Goal: Information Seeking & Learning: Learn about a topic

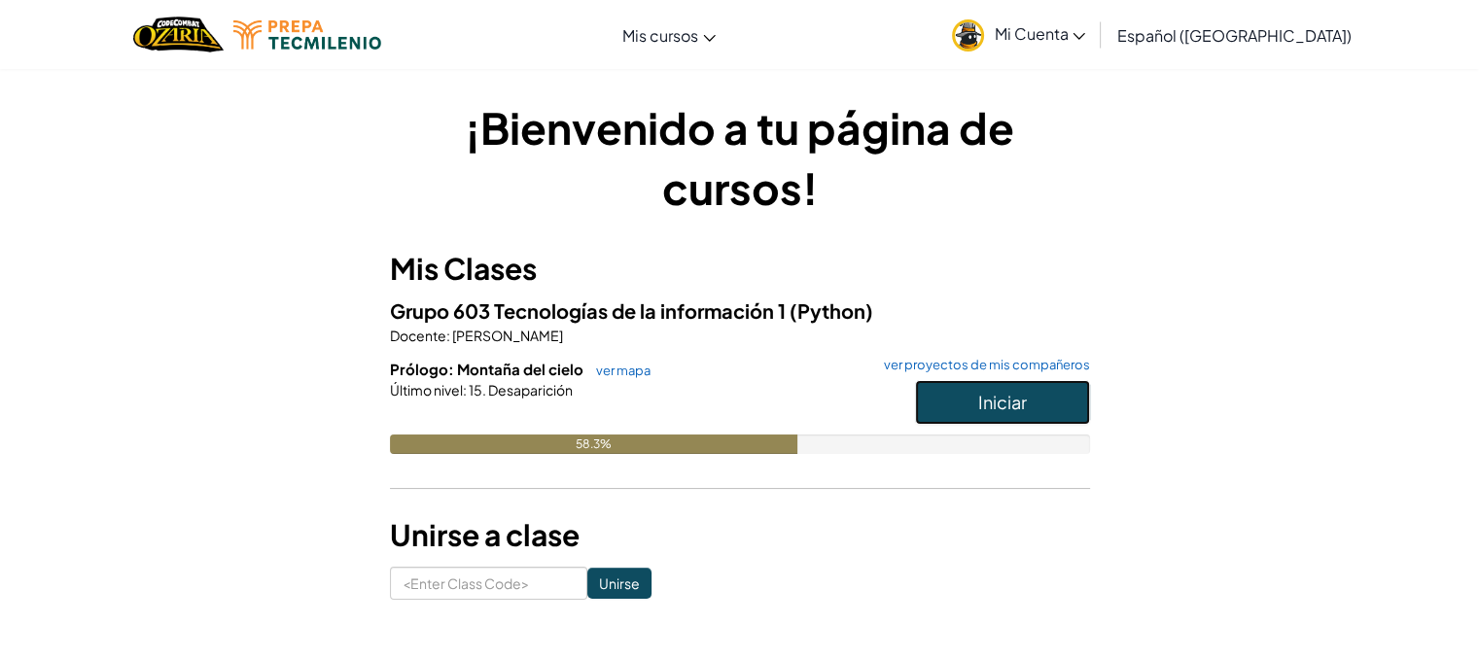
click at [974, 416] on button "Iniciar" at bounding box center [1002, 402] width 175 height 45
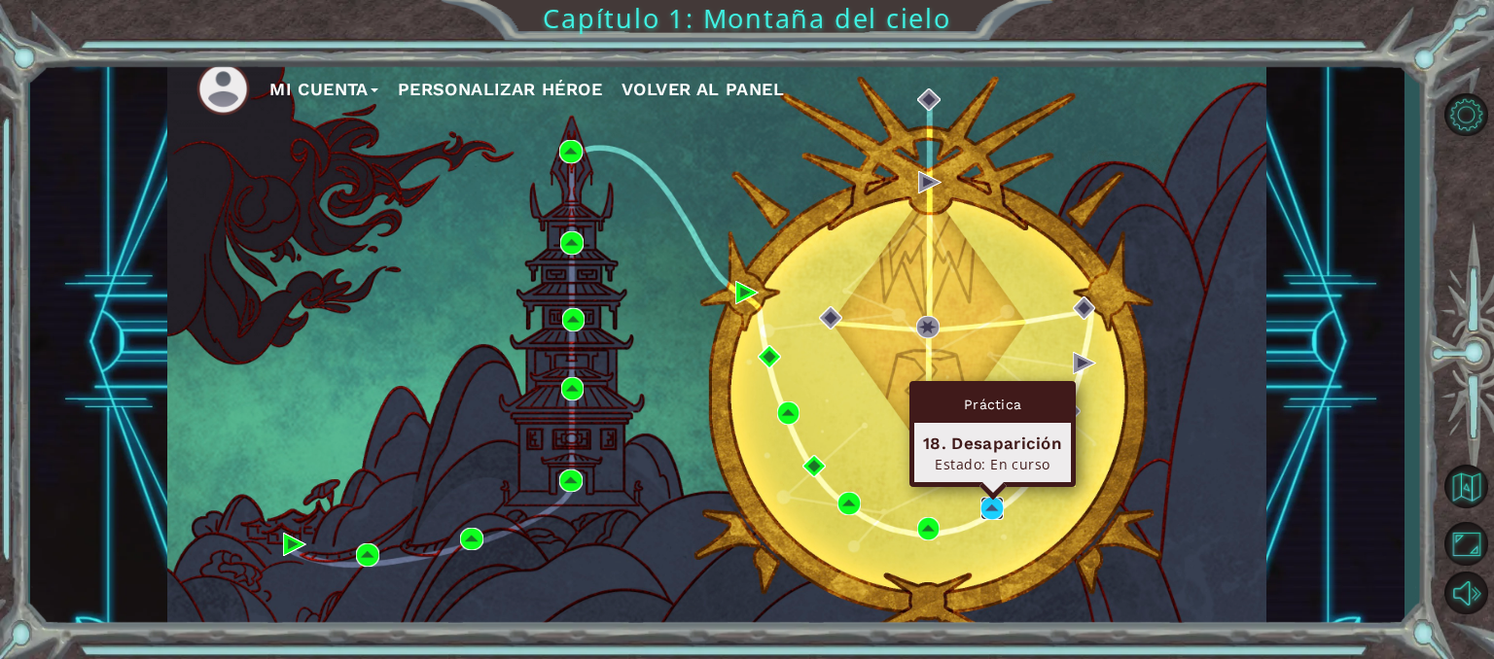
click at [996, 500] on img at bounding box center [991, 508] width 23 height 23
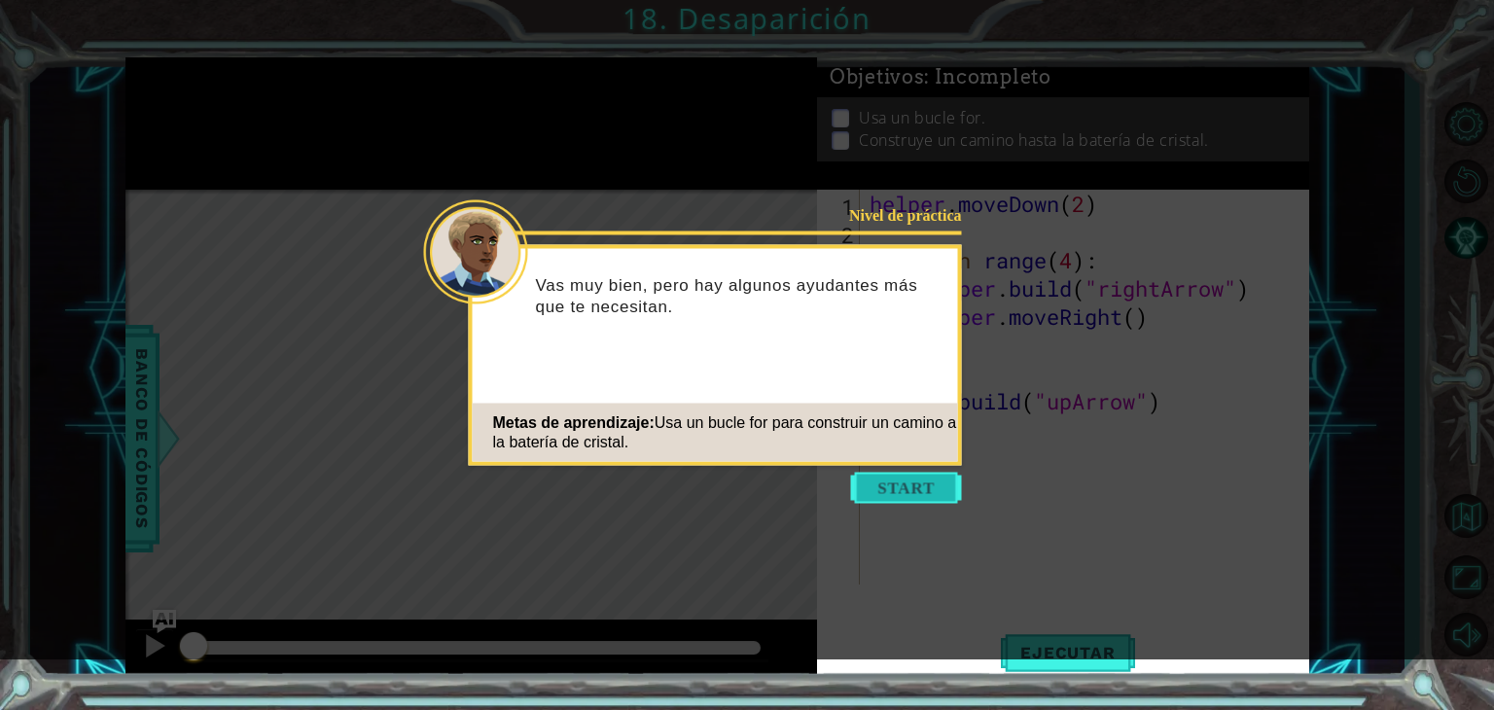
click at [882, 499] on button "Start" at bounding box center [906, 488] width 111 height 31
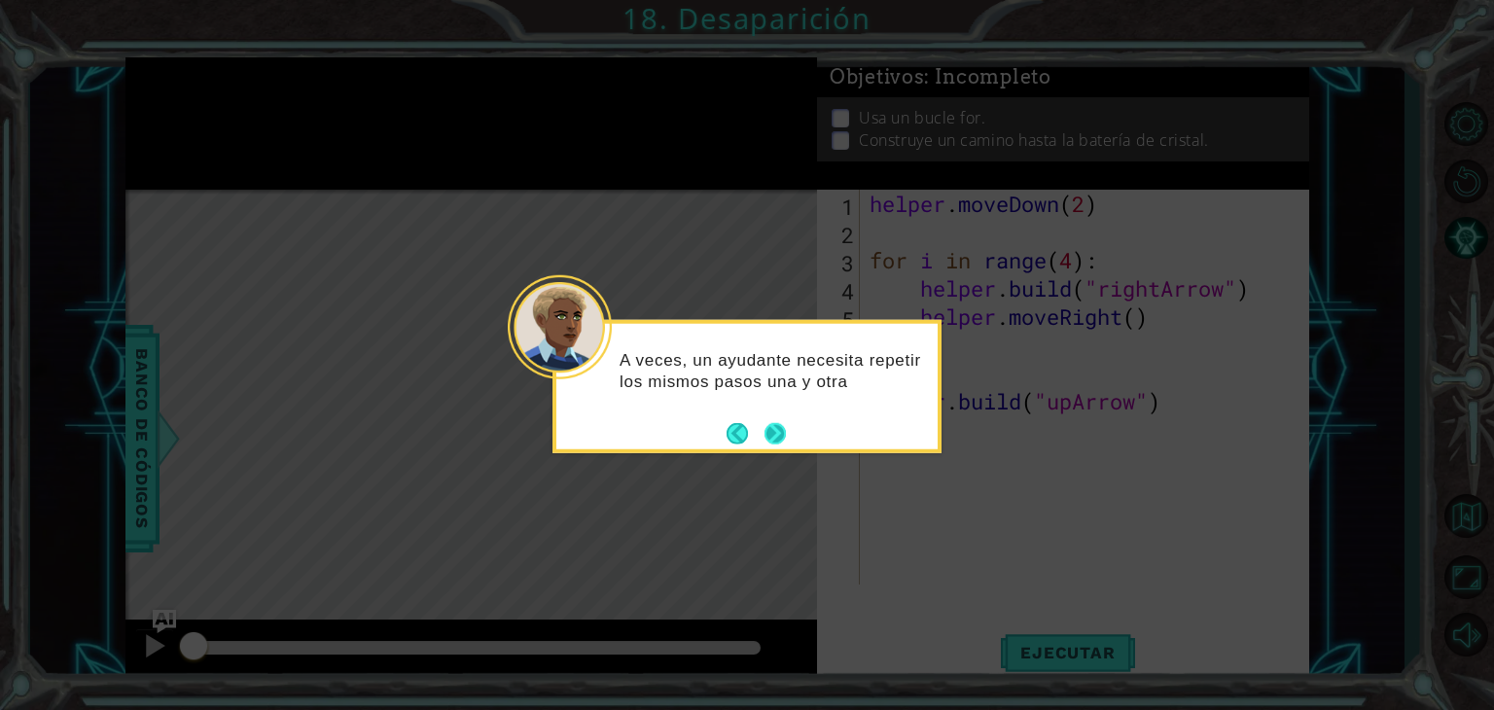
click at [793, 444] on div "A veces, un ayudante necesita repetir los mismos pasos una y otra" at bounding box center [746, 386] width 389 height 133
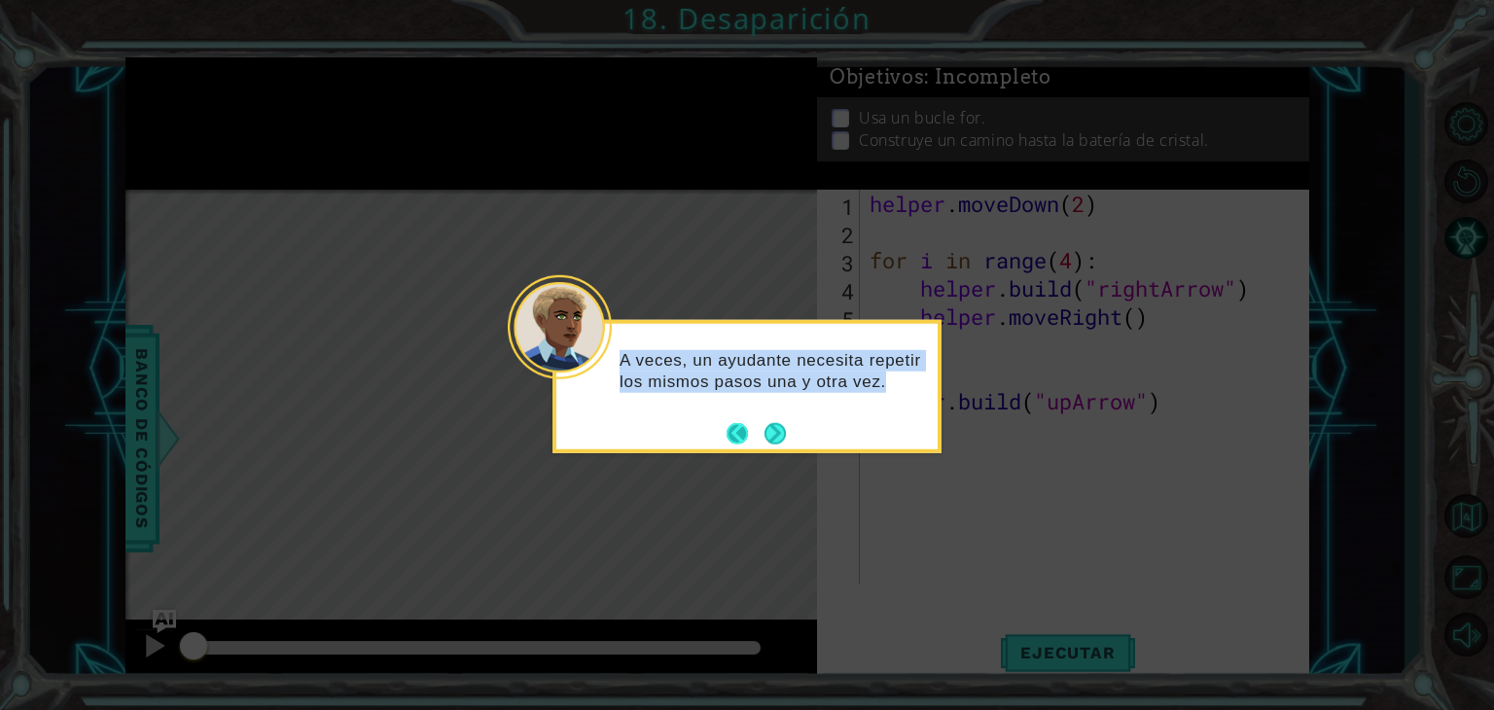
drag, startPoint x: 793, startPoint y: 444, endPoint x: 759, endPoint y: 423, distance: 40.2
click at [759, 423] on div "A veces, un ayudante necesita repetir los mismos pasos una y otra vez." at bounding box center [746, 386] width 389 height 133
click at [759, 423] on footer at bounding box center [755, 432] width 59 height 29
click at [764, 423] on button "Next" at bounding box center [774, 432] width 21 height 21
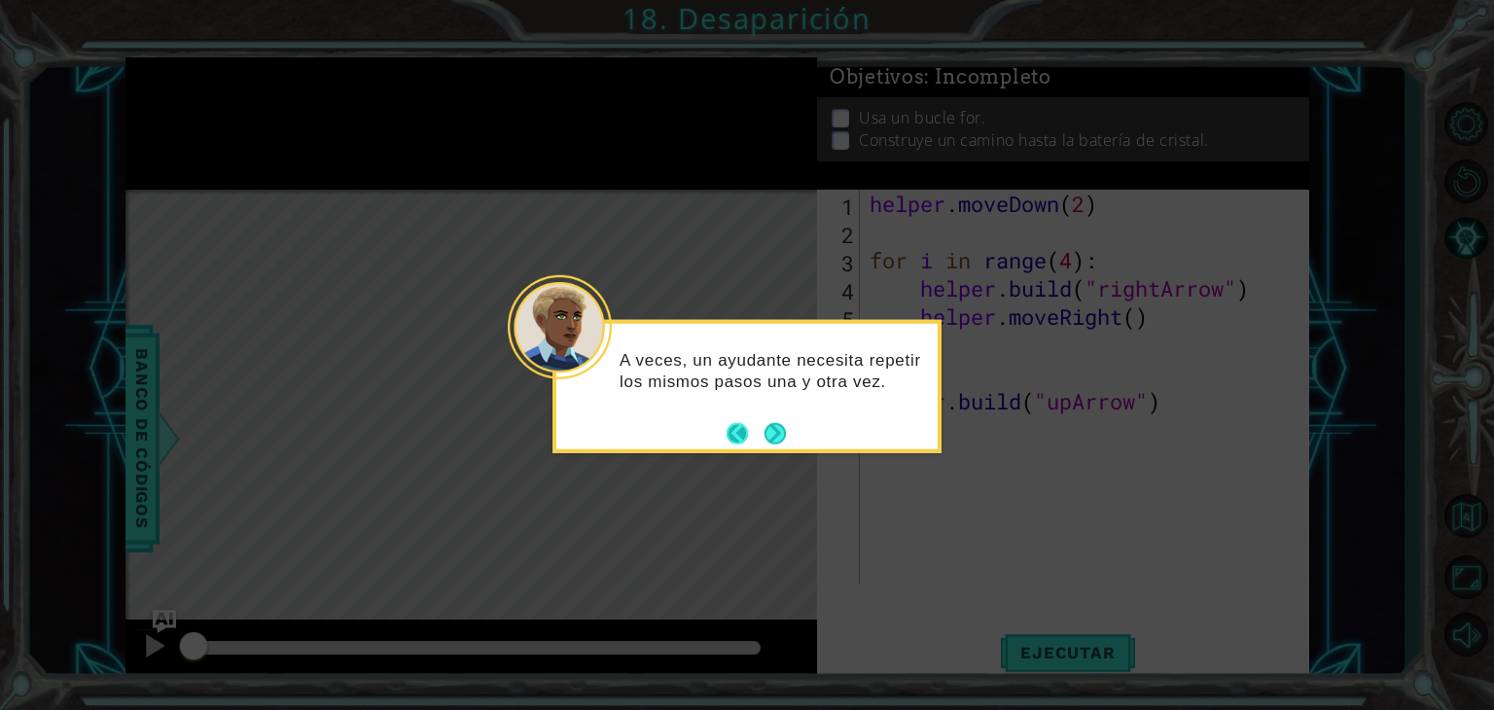
click at [759, 423] on div "Level Map" at bounding box center [574, 476] width 899 height 573
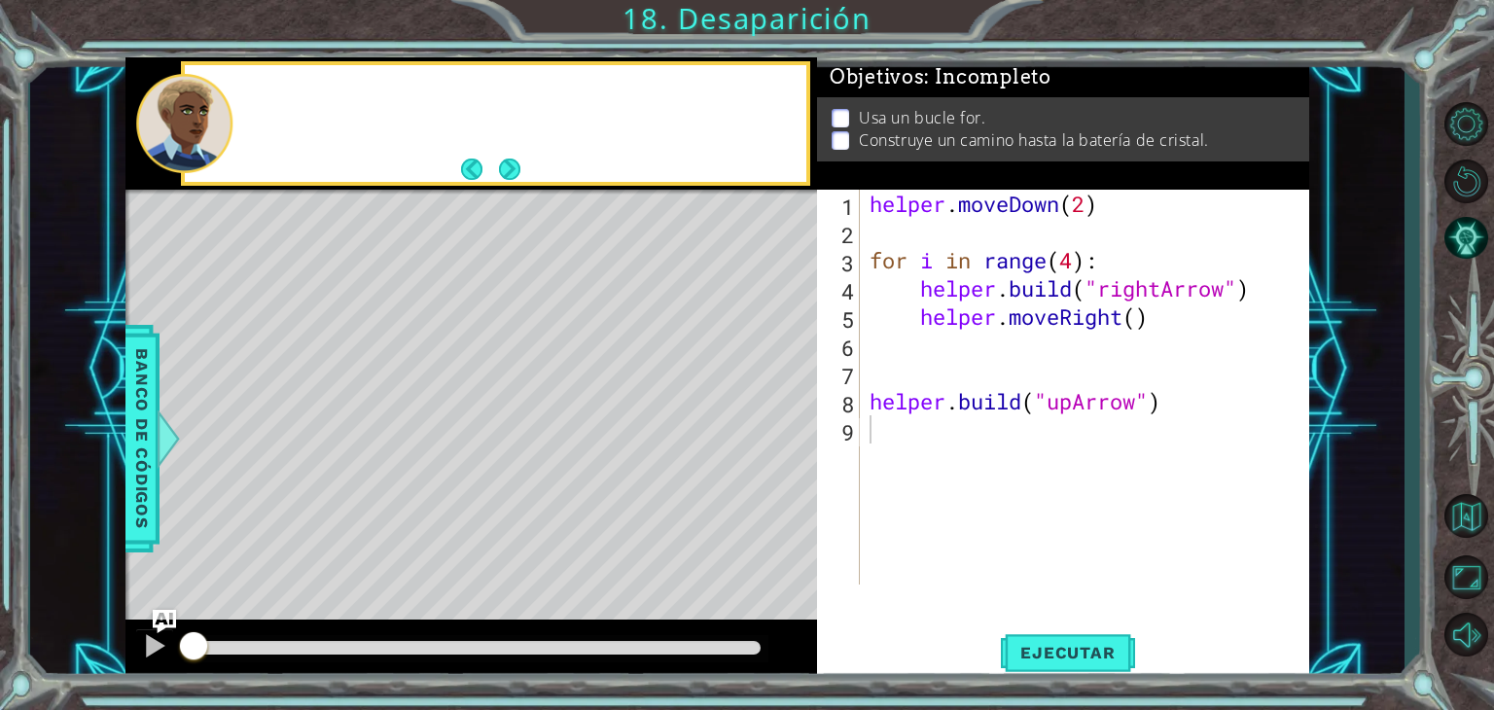
click at [759, 423] on div "Level Map" at bounding box center [574, 476] width 899 height 573
click at [1155, 121] on li "Usa un bucle for." at bounding box center [1065, 118] width 467 height 22
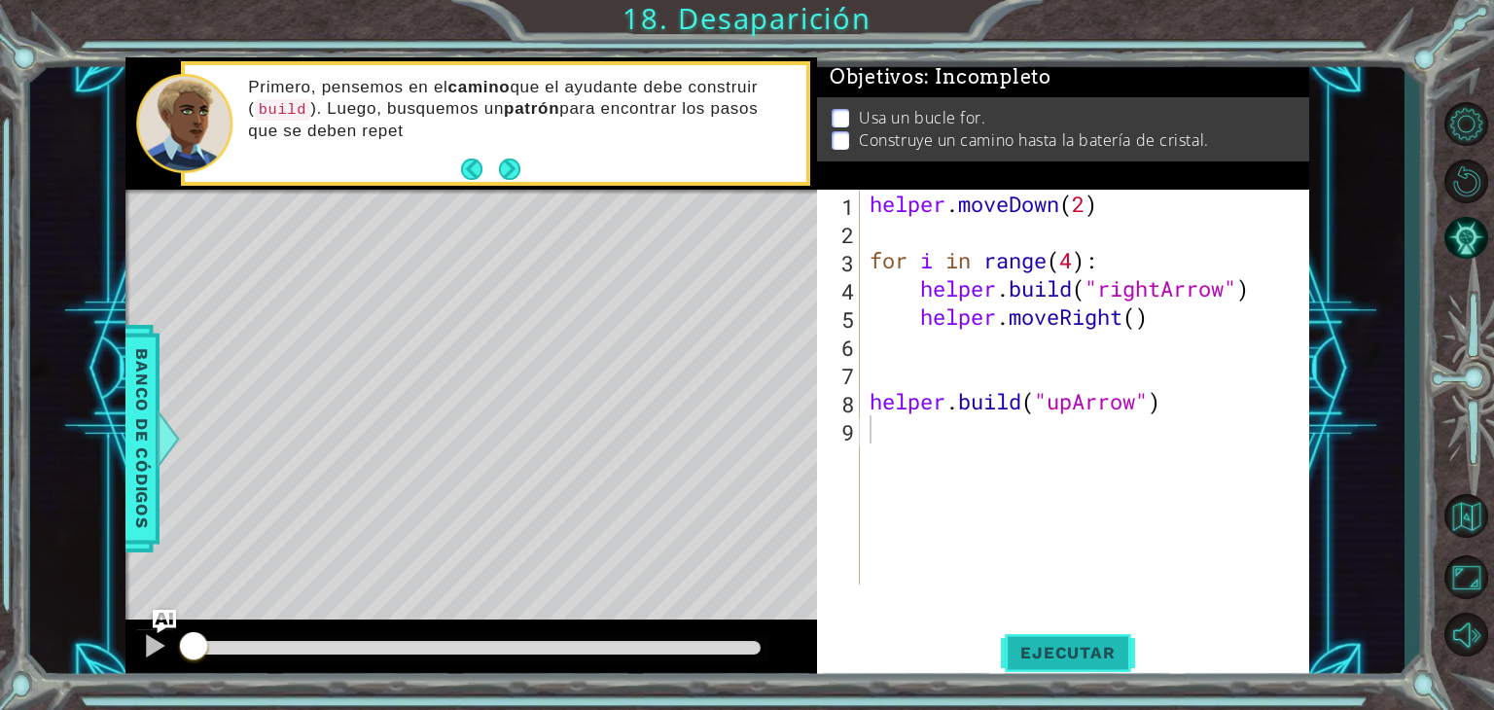
click at [1077, 632] on button "Ejecutar" at bounding box center [1067, 653] width 133 height 50
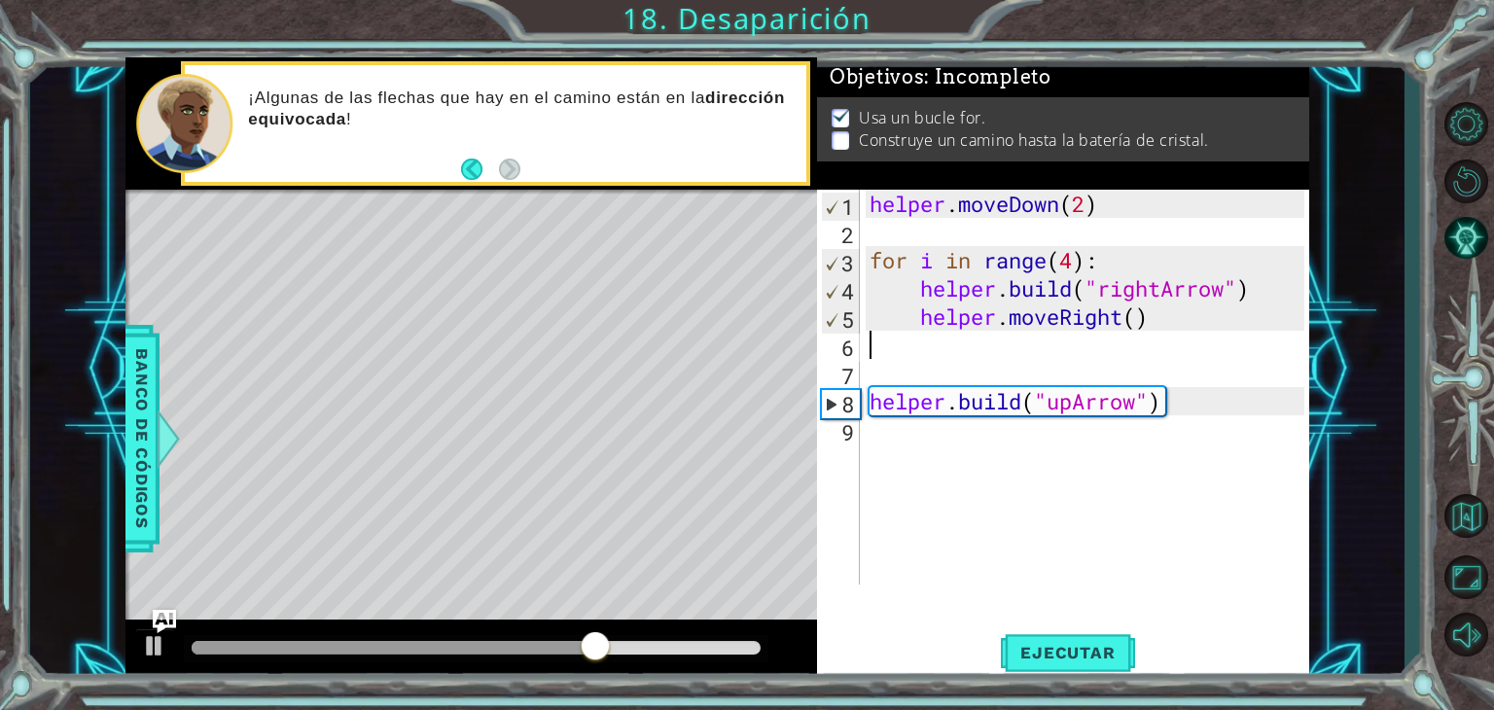
click at [1158, 345] on div "helper . moveDown ( 2 ) for i in range ( 4 ) : helper . build ( "rightArrow" ) …" at bounding box center [1090, 415] width 448 height 451
click at [1129, 429] on div "helper . moveDown ( 2 ) for i in range ( 4 ) : helper . build ( "rightArrow" ) …" at bounding box center [1090, 415] width 448 height 451
click at [1116, 398] on div "helper . moveDown ( 2 ) for i in range ( 4 ) : helper . build ( "rightArrow" ) …" at bounding box center [1090, 415] width 448 height 451
type textarea "[DOMAIN_NAME]("upArrow")"
drag, startPoint x: 1167, startPoint y: 405, endPoint x: 837, endPoint y: 394, distance: 329.9
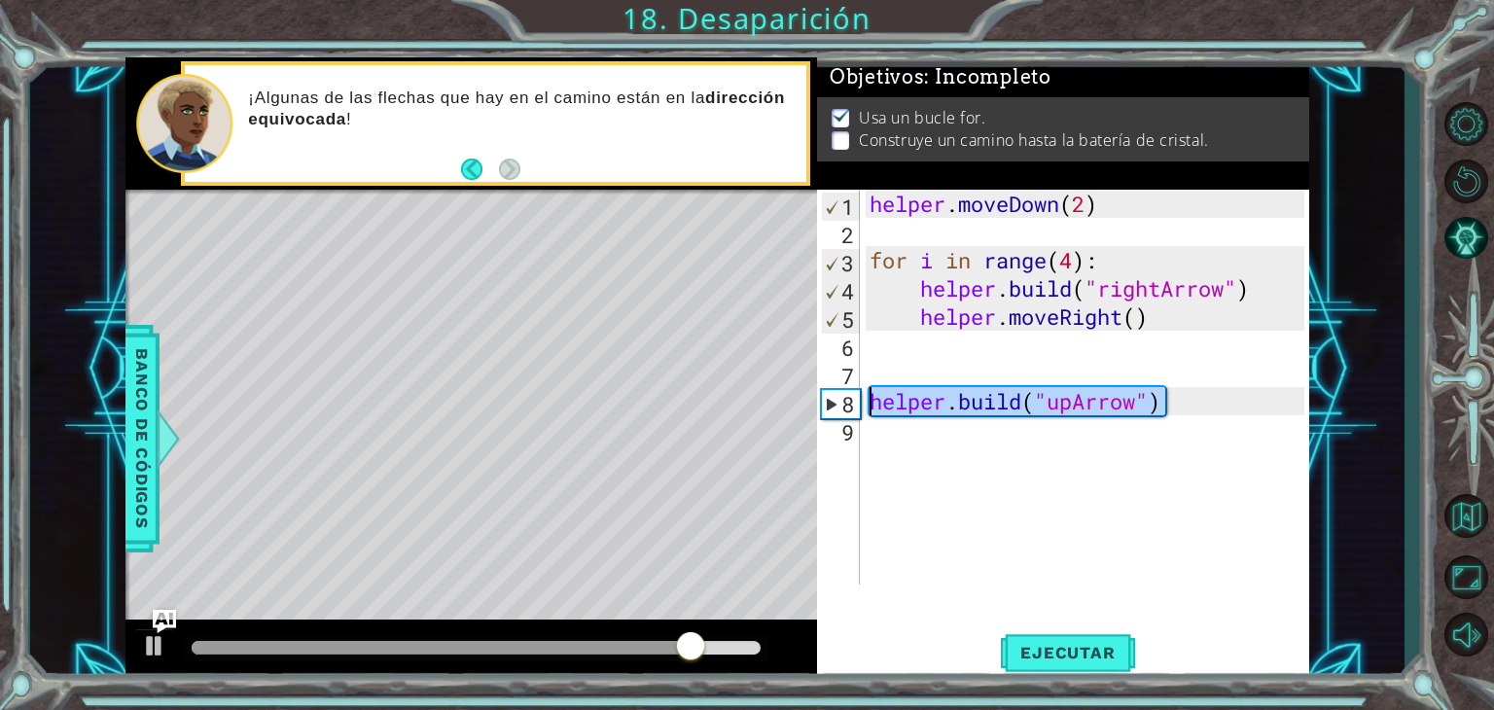
click at [837, 394] on div "[DOMAIN_NAME]("upArrow") 1 2 3 4 5 6 7 8 9 helper . moveDown ( 2 ) for i in ran…" at bounding box center [1060, 387] width 487 height 395
click at [879, 439] on div "helper . moveDown ( 2 ) for i in range ( 4 ) : helper . build ( "rightArrow" ) …" at bounding box center [1090, 415] width 448 height 451
paste textarea "[DOMAIN_NAME]("upArrow")"
type textarea "[DOMAIN_NAME]("upArrow")"
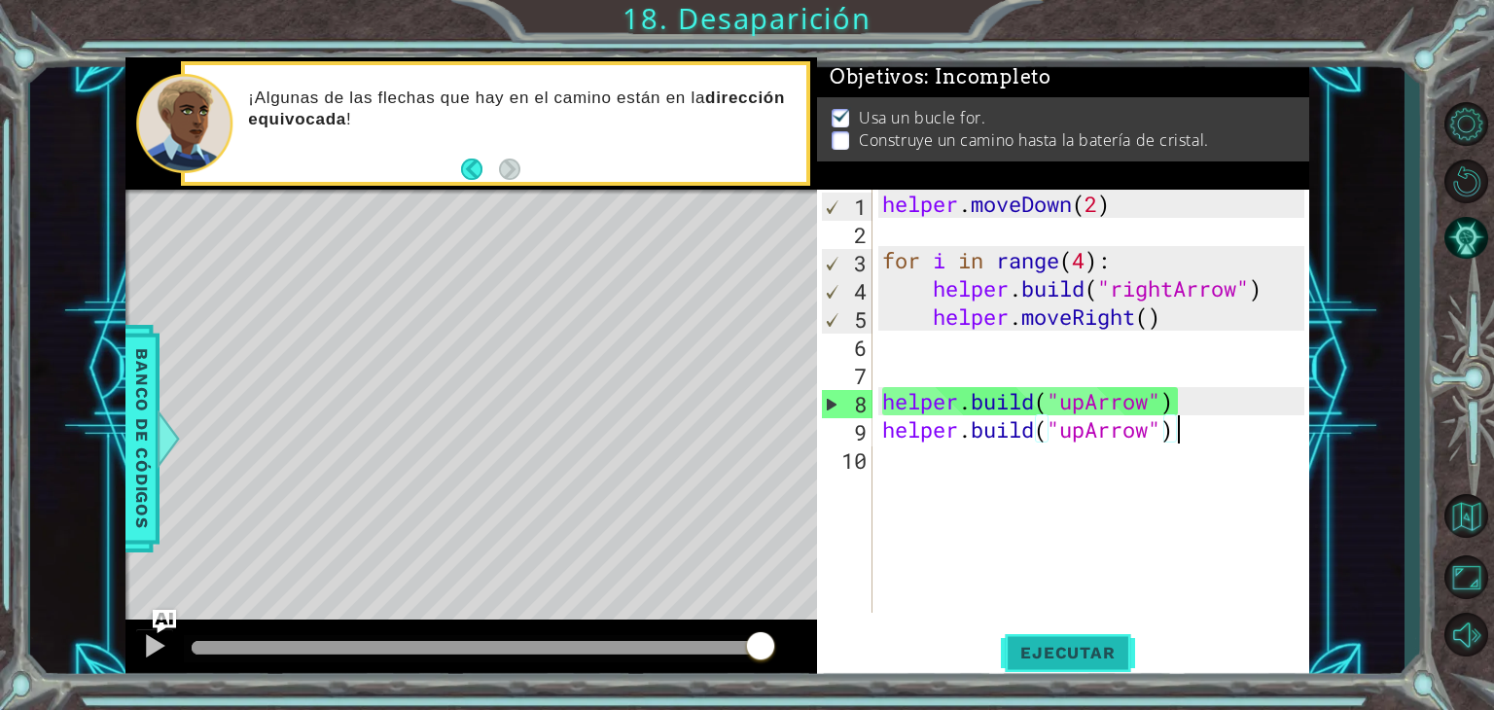
click at [1118, 647] on span "Ejecutar" at bounding box center [1067, 652] width 133 height 19
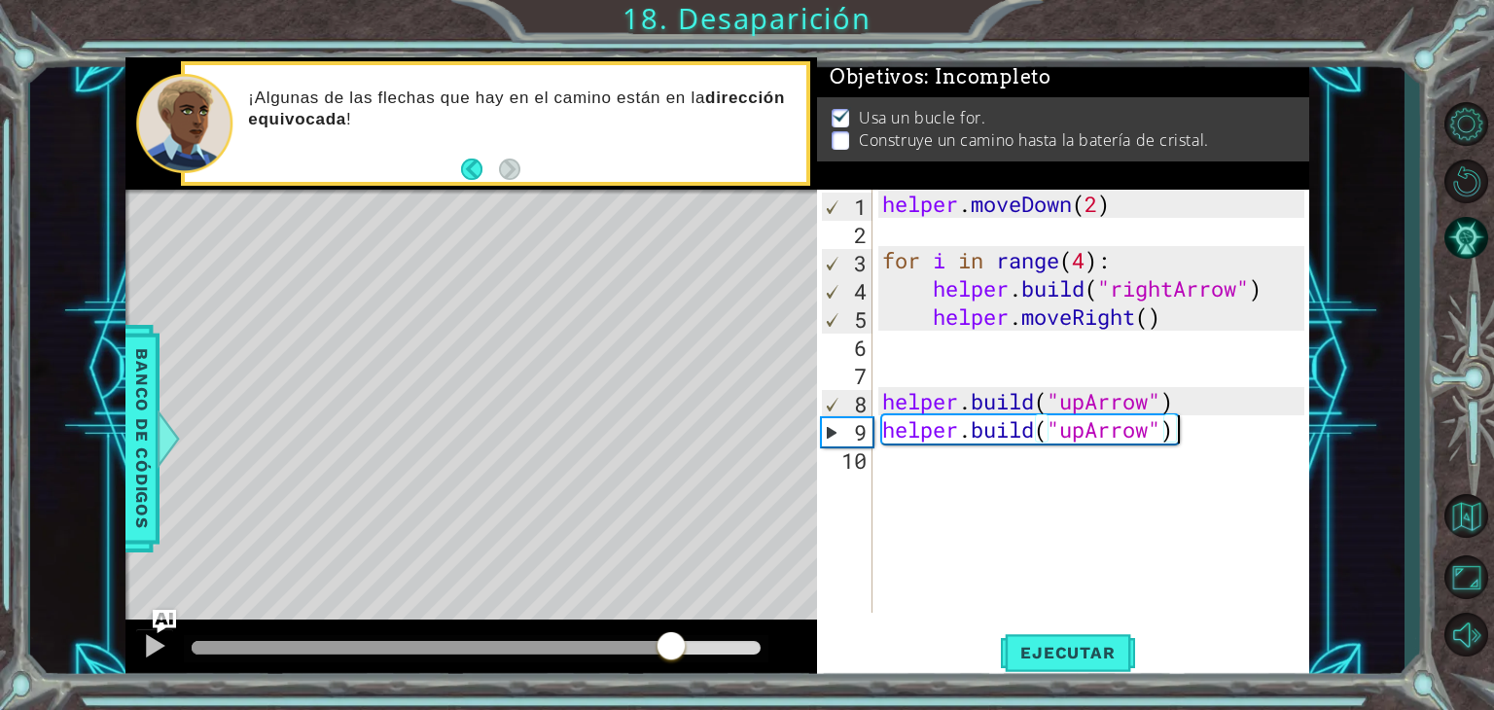
drag, startPoint x: 598, startPoint y: 651, endPoint x: 679, endPoint y: 655, distance: 80.8
click at [679, 655] on div at bounding box center [476, 648] width 569 height 14
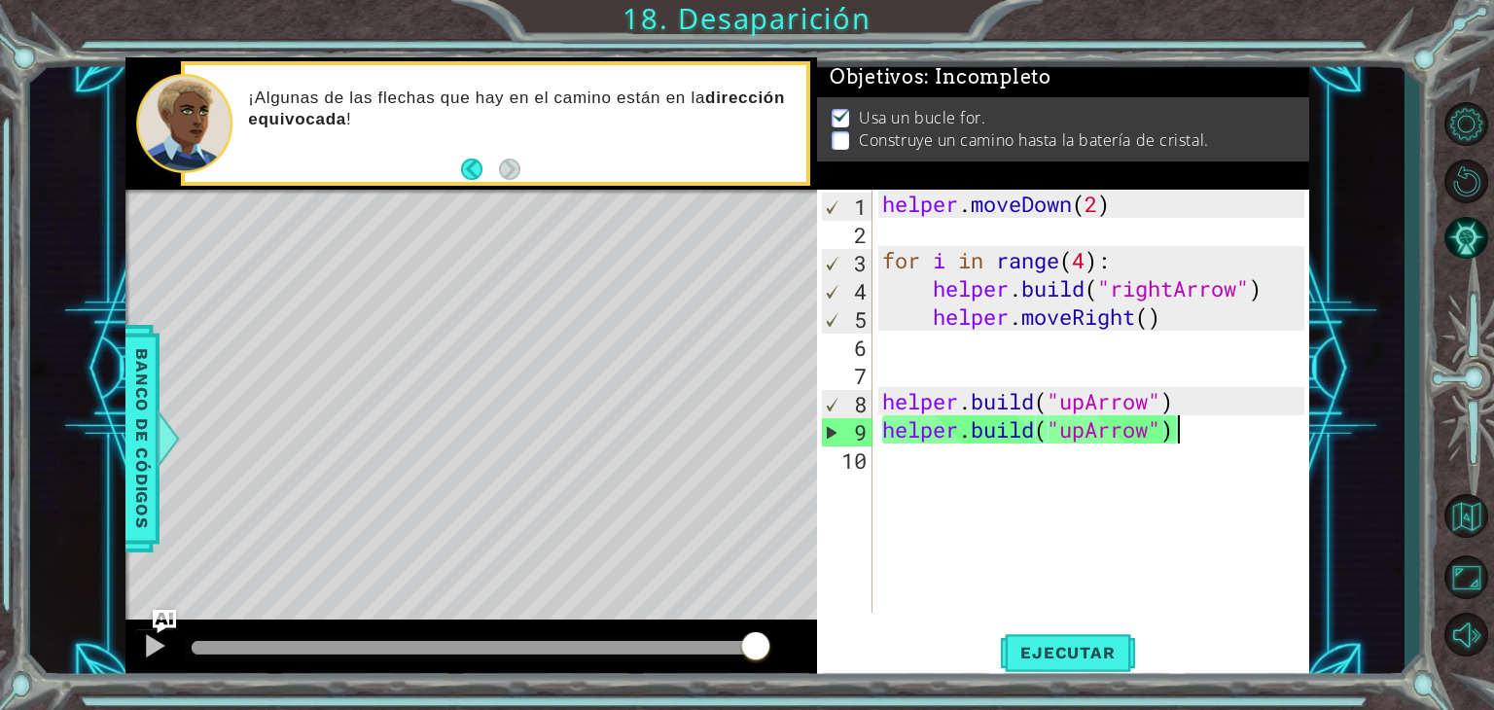
click at [1289, 411] on div "helper . moveDown ( 2 ) for i in range ( 4 ) : helper . build ( "rightArrow" ) …" at bounding box center [1096, 429] width 437 height 479
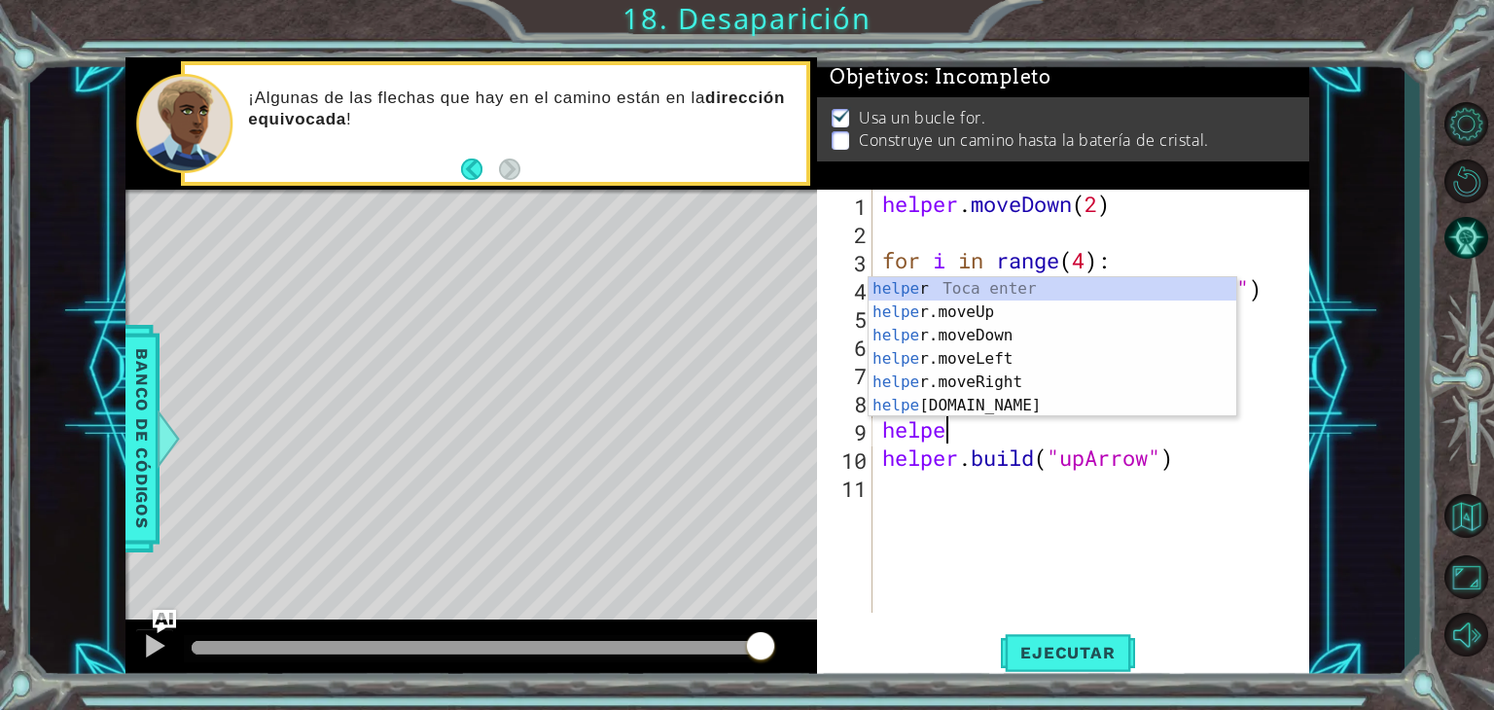
scroll to position [0, 2]
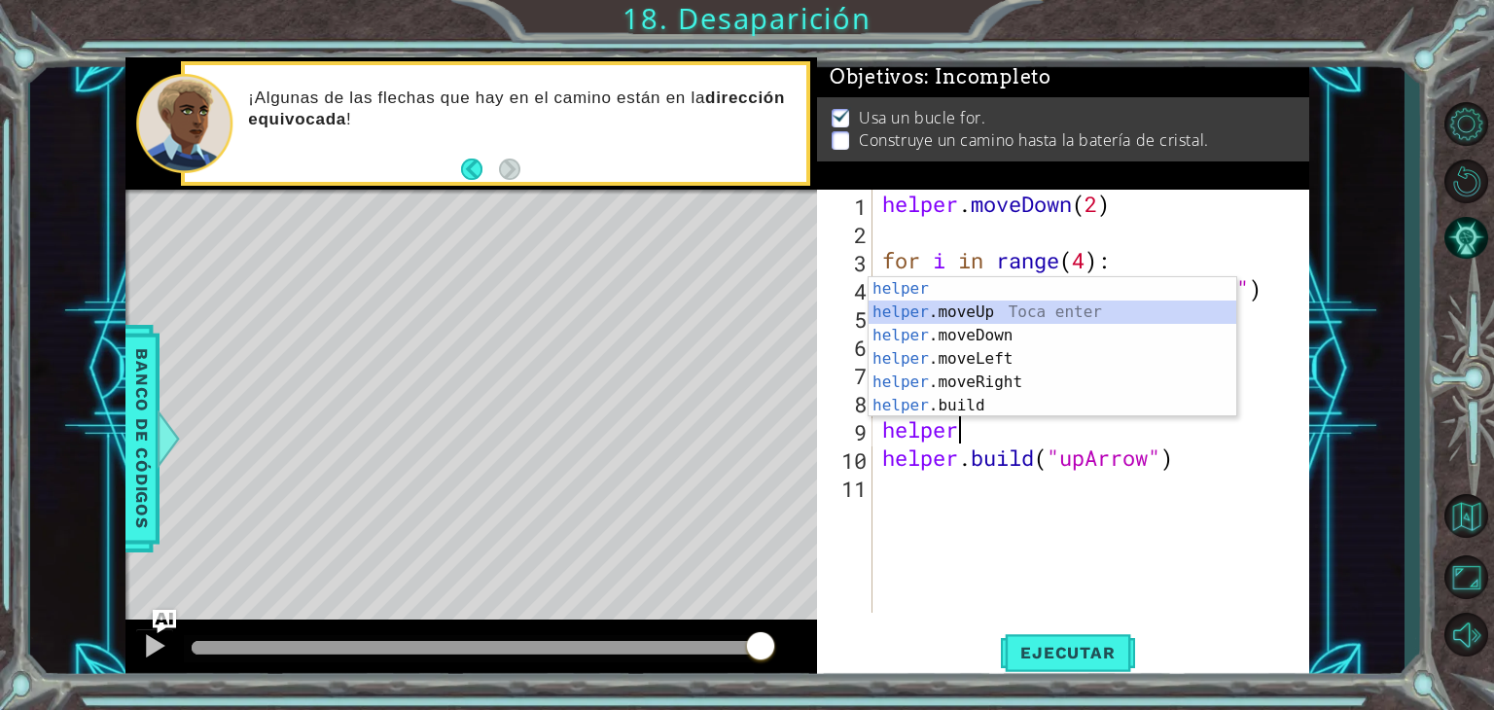
click at [1176, 316] on div "helper Toca enter helper .moveUp Toca enter helper .moveDown Toca enter helper …" at bounding box center [1052, 370] width 368 height 187
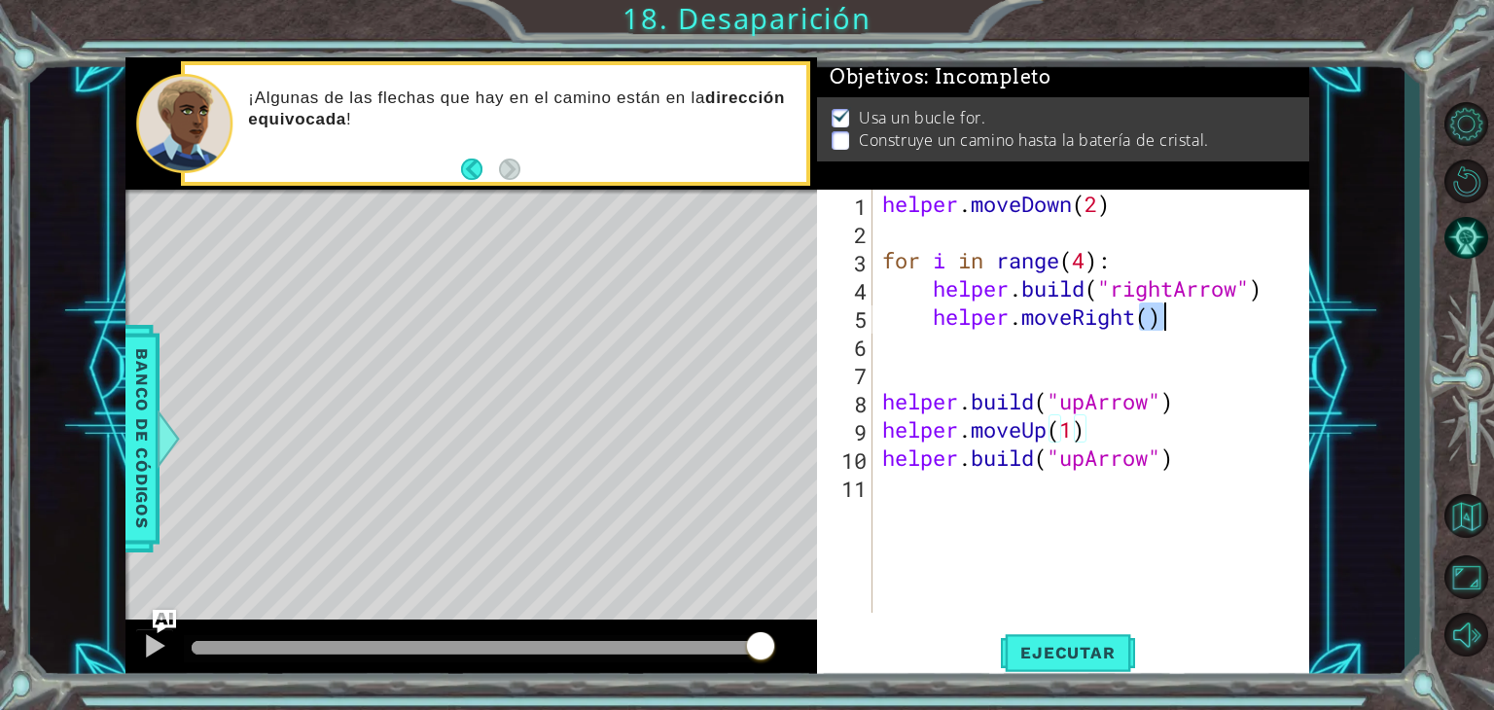
click at [1176, 316] on div "helper . moveDown ( 2 ) for i in range ( 4 ) : helper . build ( "rightArrow" ) …" at bounding box center [1096, 429] width 437 height 479
type textarea "helper.moveRight()"
click at [1062, 645] on span "Ejecutar" at bounding box center [1067, 652] width 133 height 19
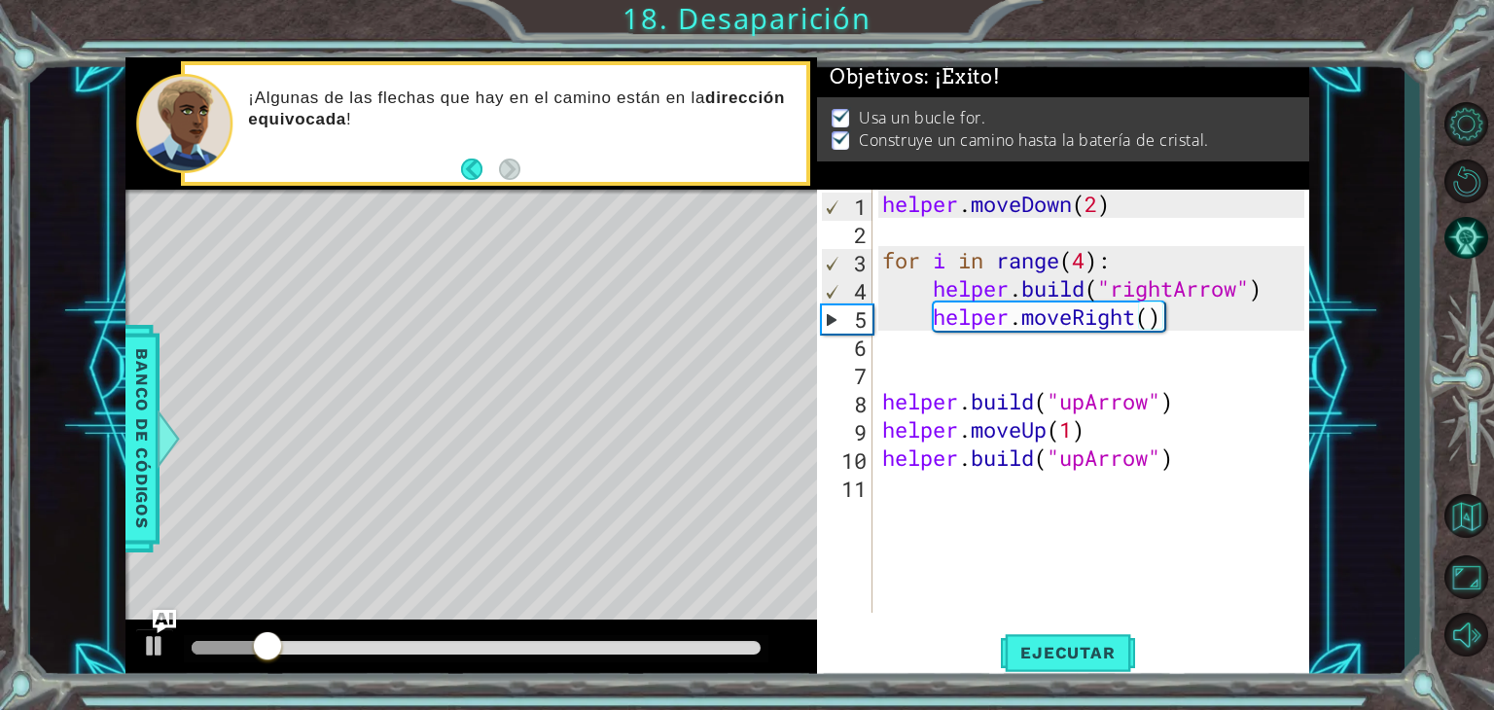
drag, startPoint x: 675, startPoint y: 639, endPoint x: 685, endPoint y: 643, distance: 10.5
click at [685, 643] on div at bounding box center [476, 648] width 585 height 27
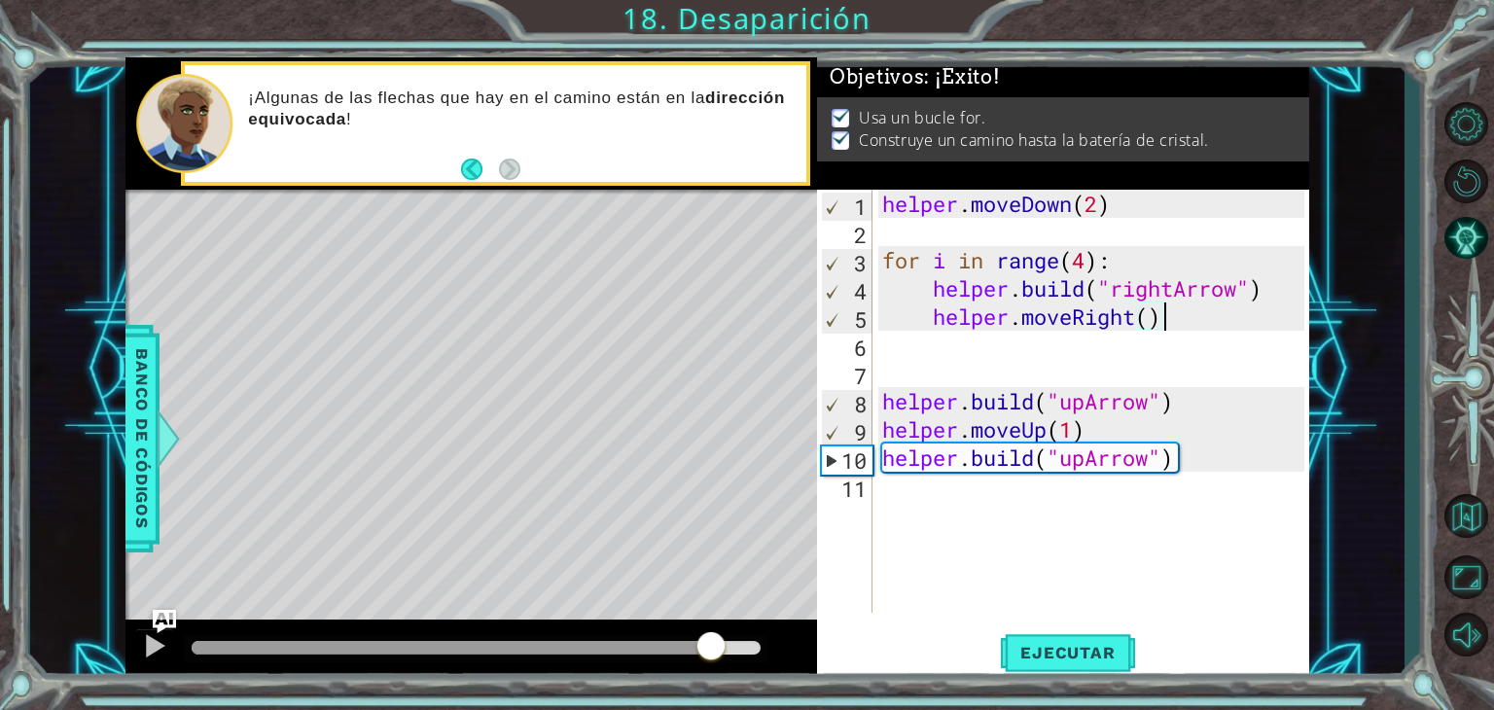
drag, startPoint x: 685, startPoint y: 643, endPoint x: 713, endPoint y: 653, distance: 29.8
click at [713, 653] on div at bounding box center [476, 648] width 569 height 14
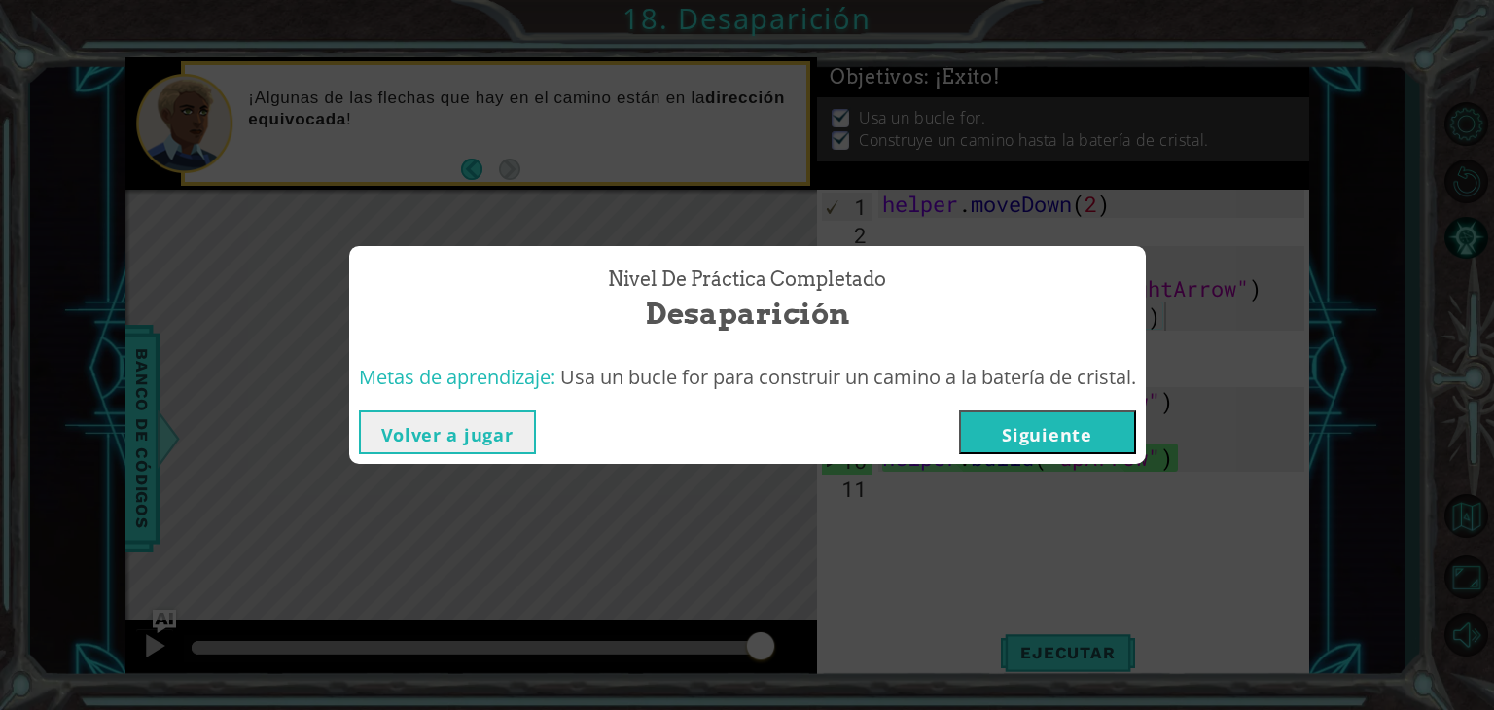
click at [1071, 426] on button "Siguiente" at bounding box center [1047, 432] width 177 height 44
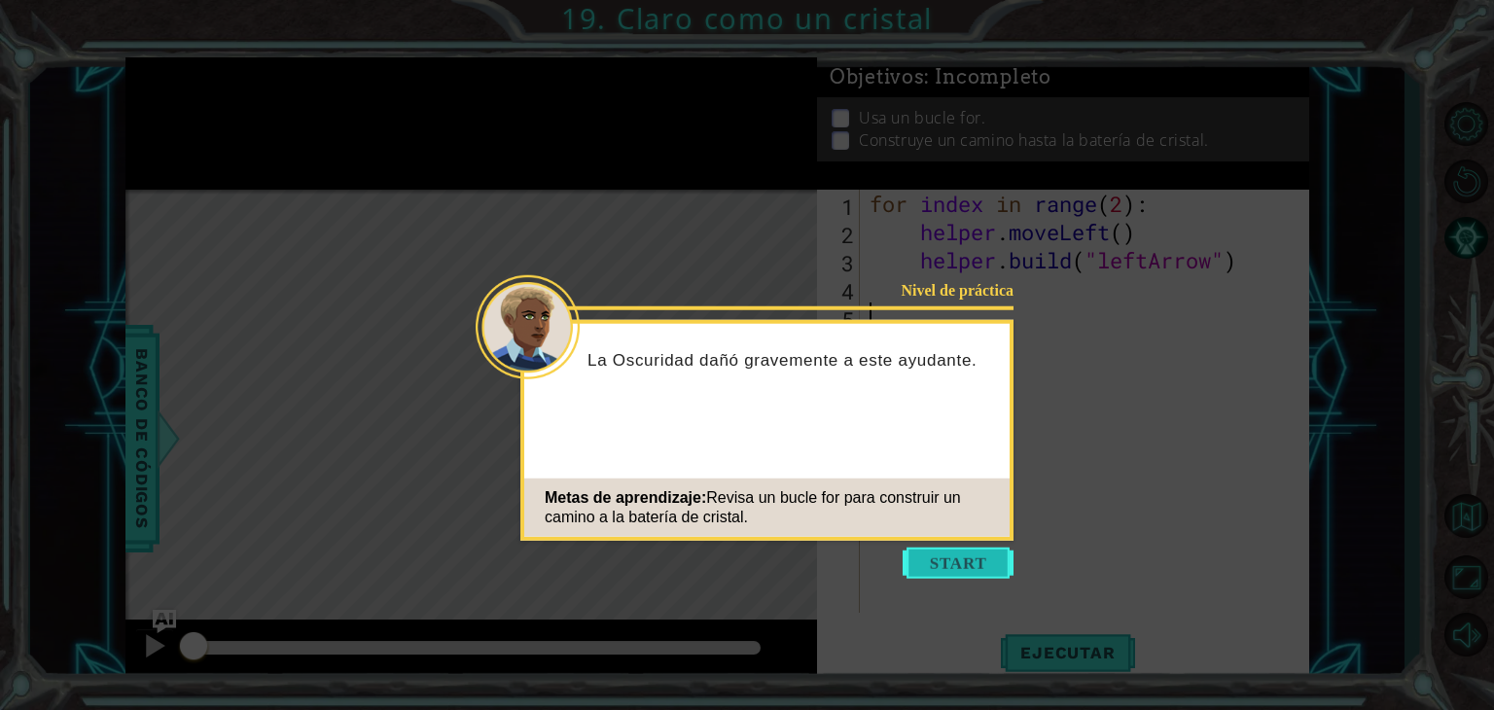
click at [914, 577] on button "Start" at bounding box center [958, 563] width 111 height 31
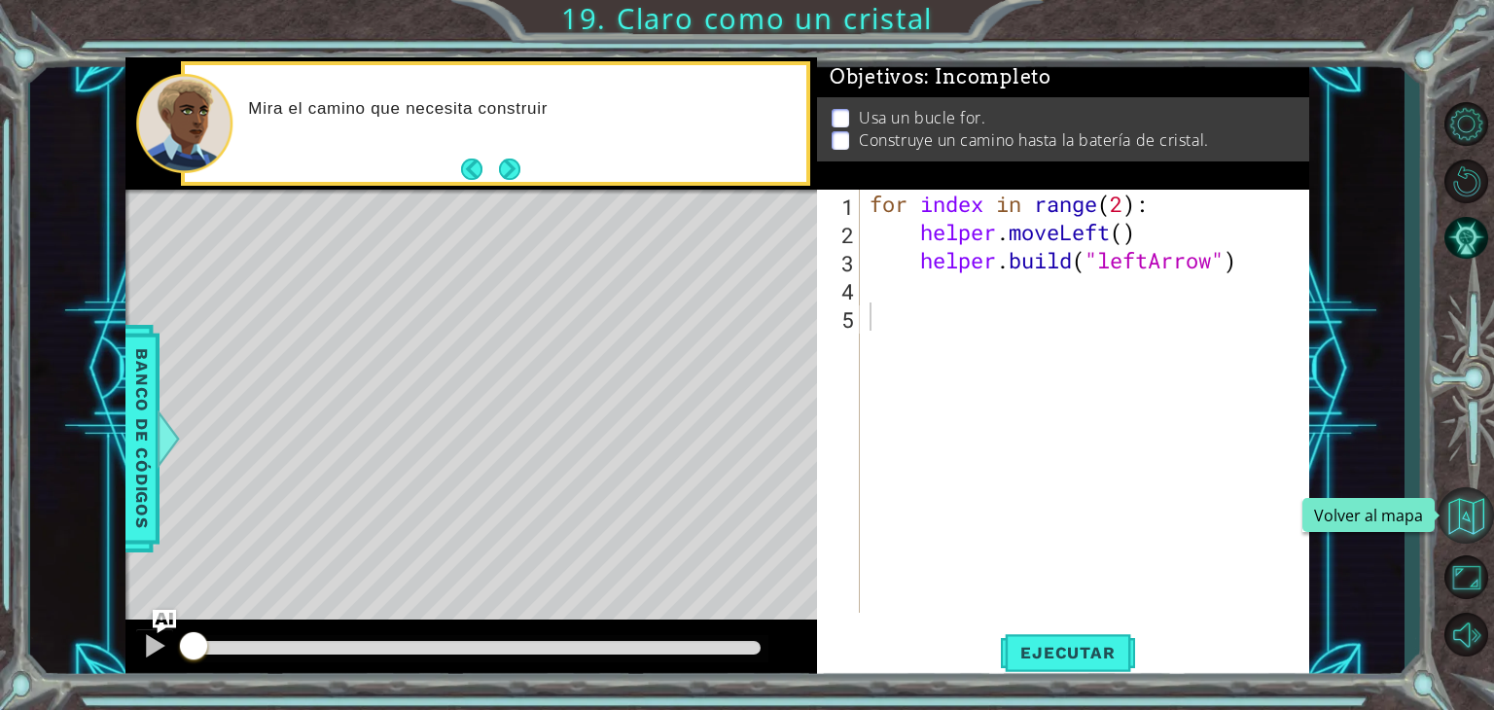
click at [1472, 506] on button "Volver al mapa" at bounding box center [1465, 515] width 56 height 56
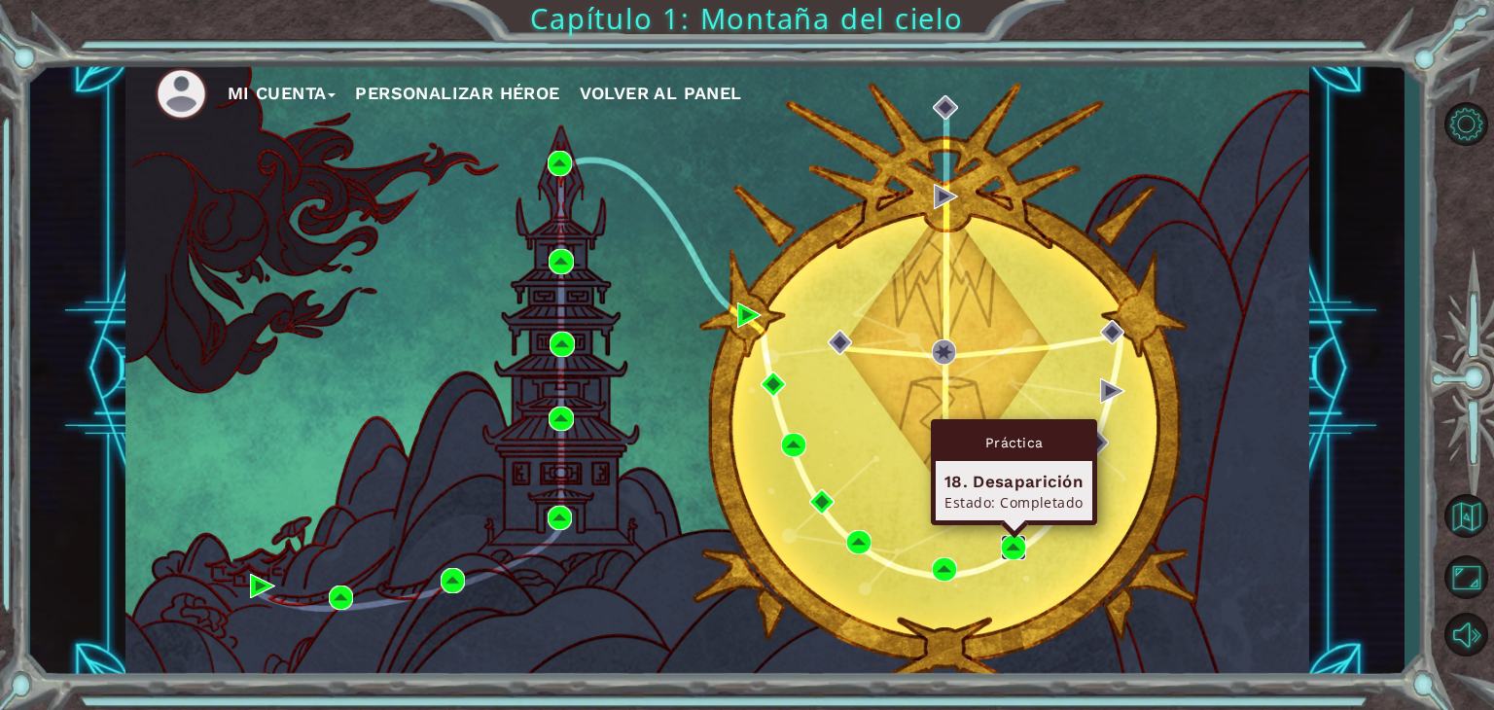
click at [1006, 542] on img at bounding box center [1013, 547] width 25 height 25
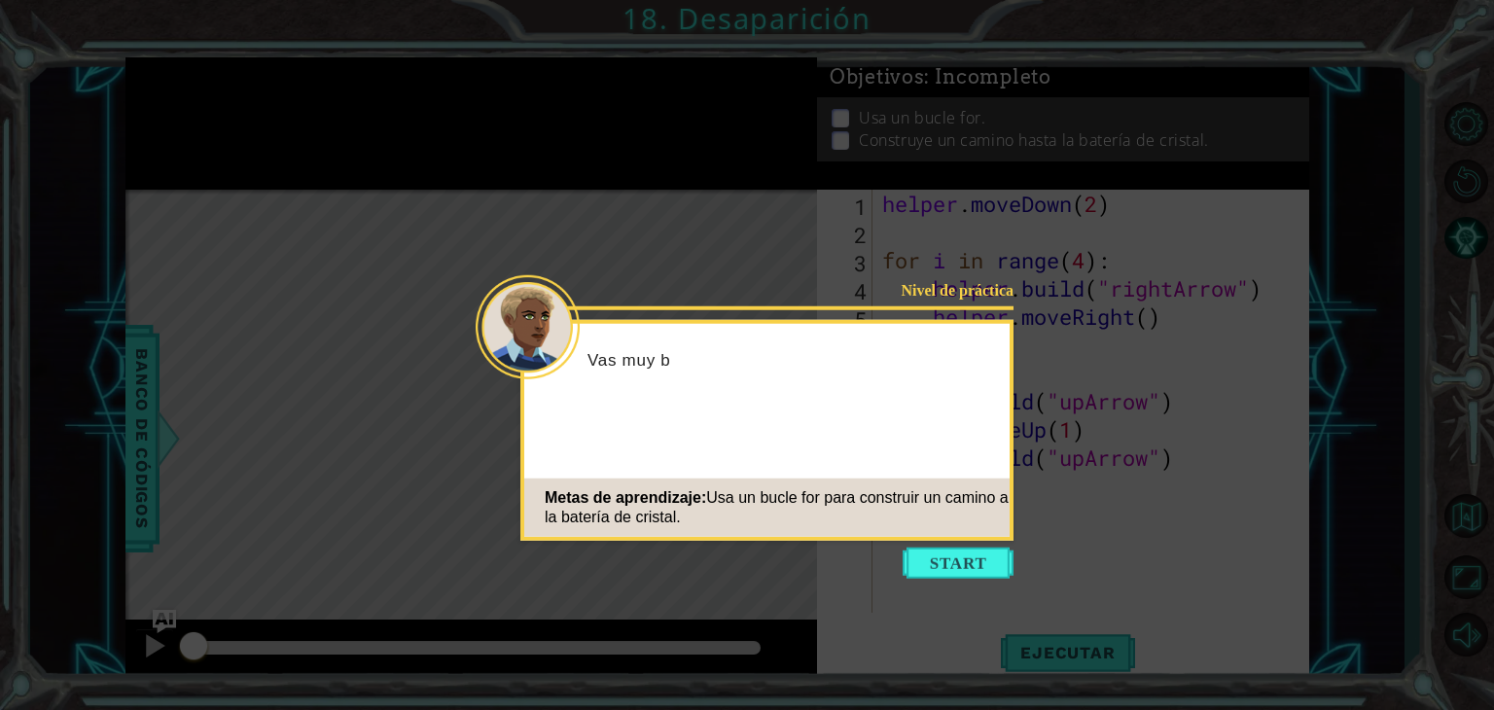
click at [963, 559] on button "Start" at bounding box center [958, 563] width 111 height 31
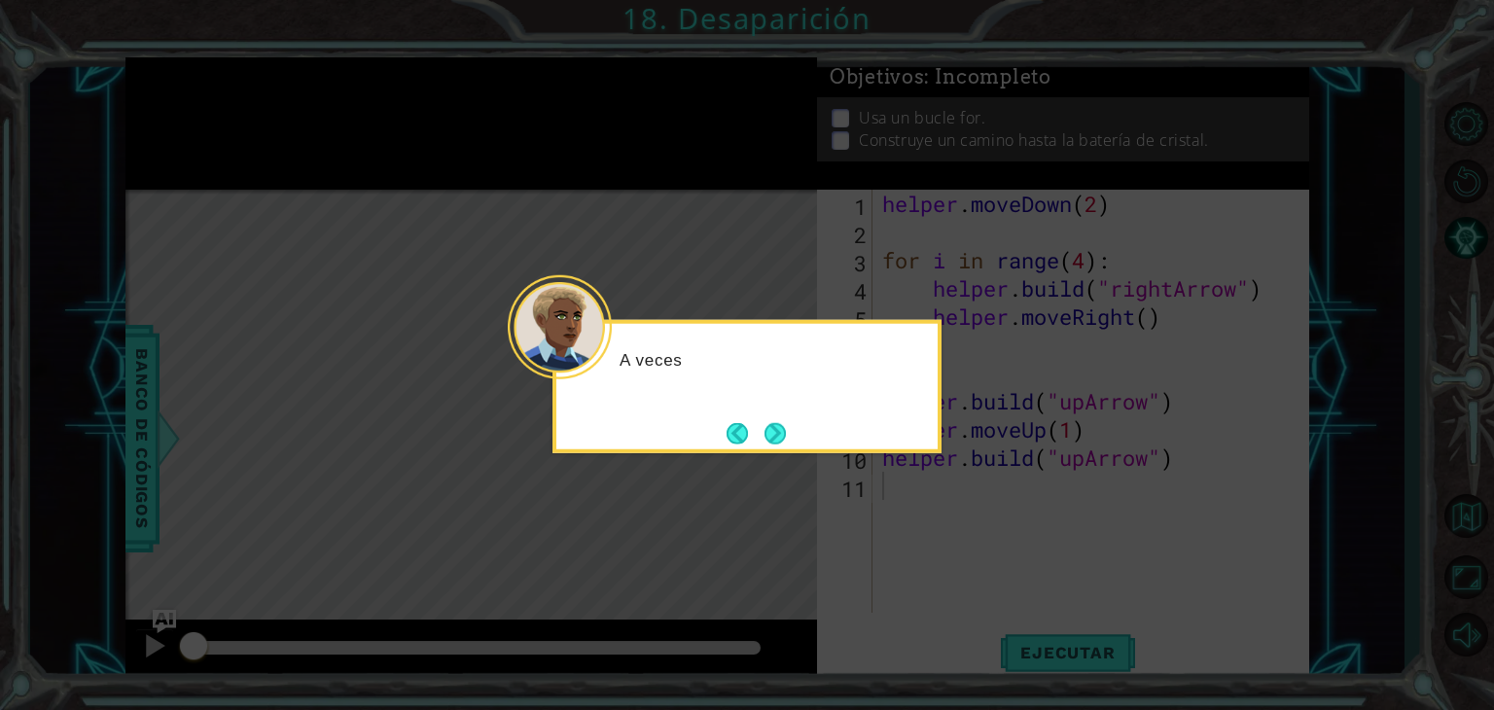
click at [1095, 639] on icon at bounding box center [747, 355] width 1494 height 710
click at [786, 429] on button "Next" at bounding box center [774, 432] width 21 height 21
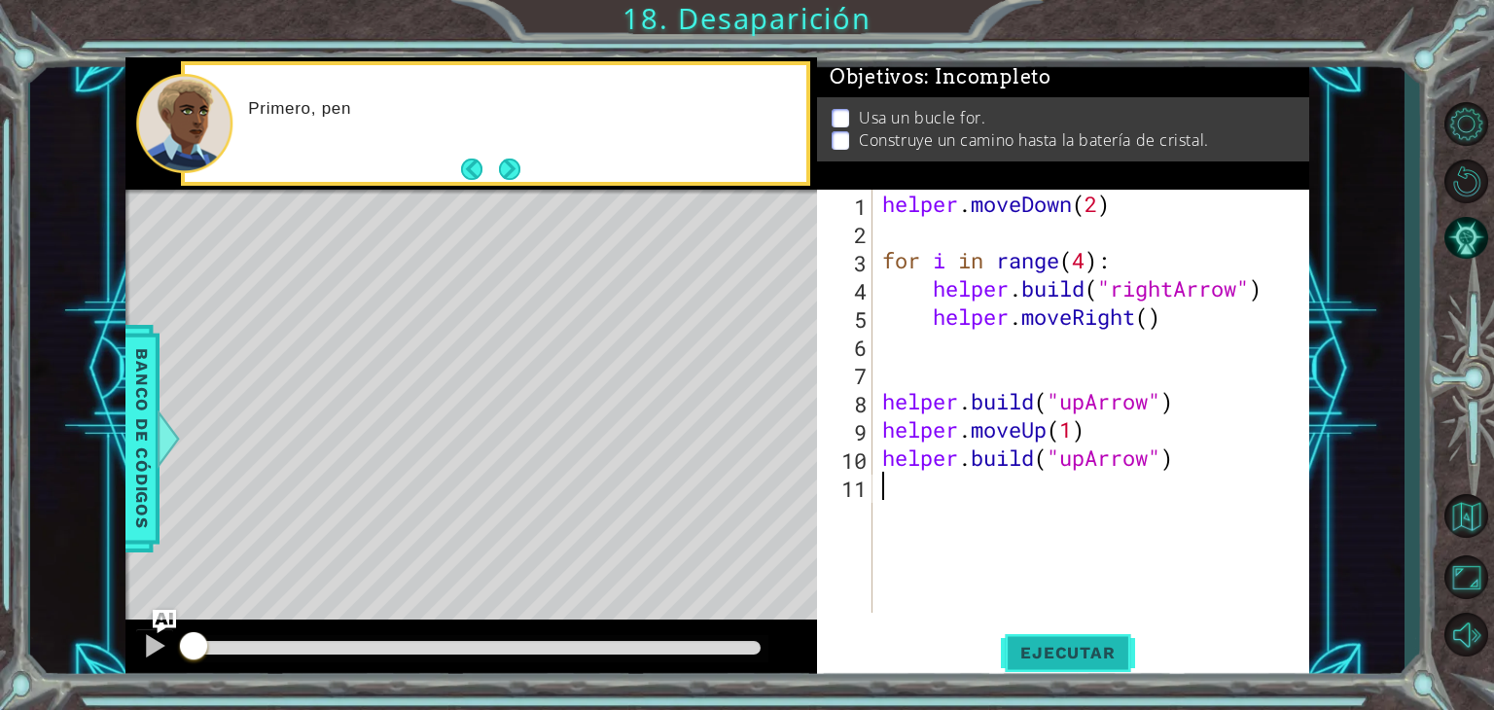
click at [1029, 647] on span "Ejecutar" at bounding box center [1067, 652] width 133 height 19
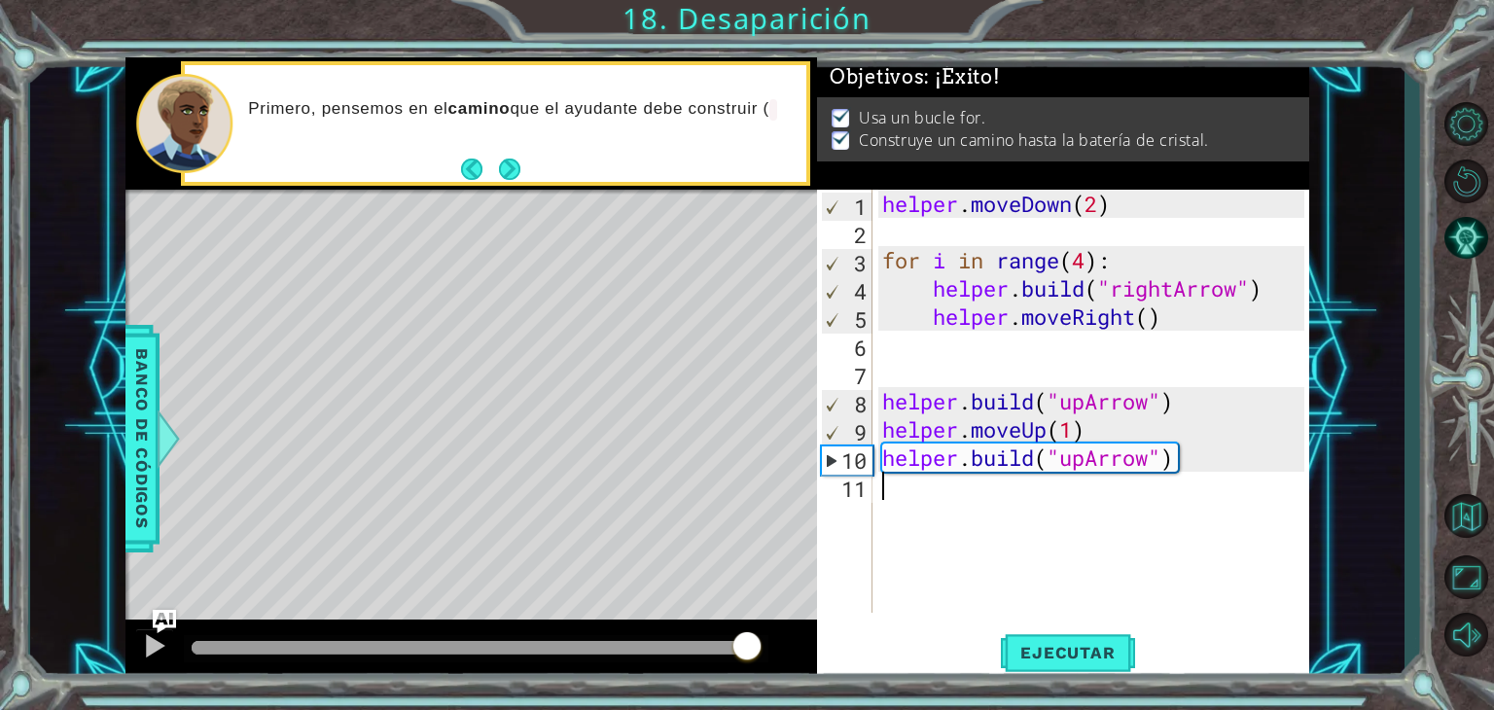
drag, startPoint x: 711, startPoint y: 641, endPoint x: 747, endPoint y: 651, distance: 37.3
click at [747, 651] on div at bounding box center [476, 648] width 569 height 14
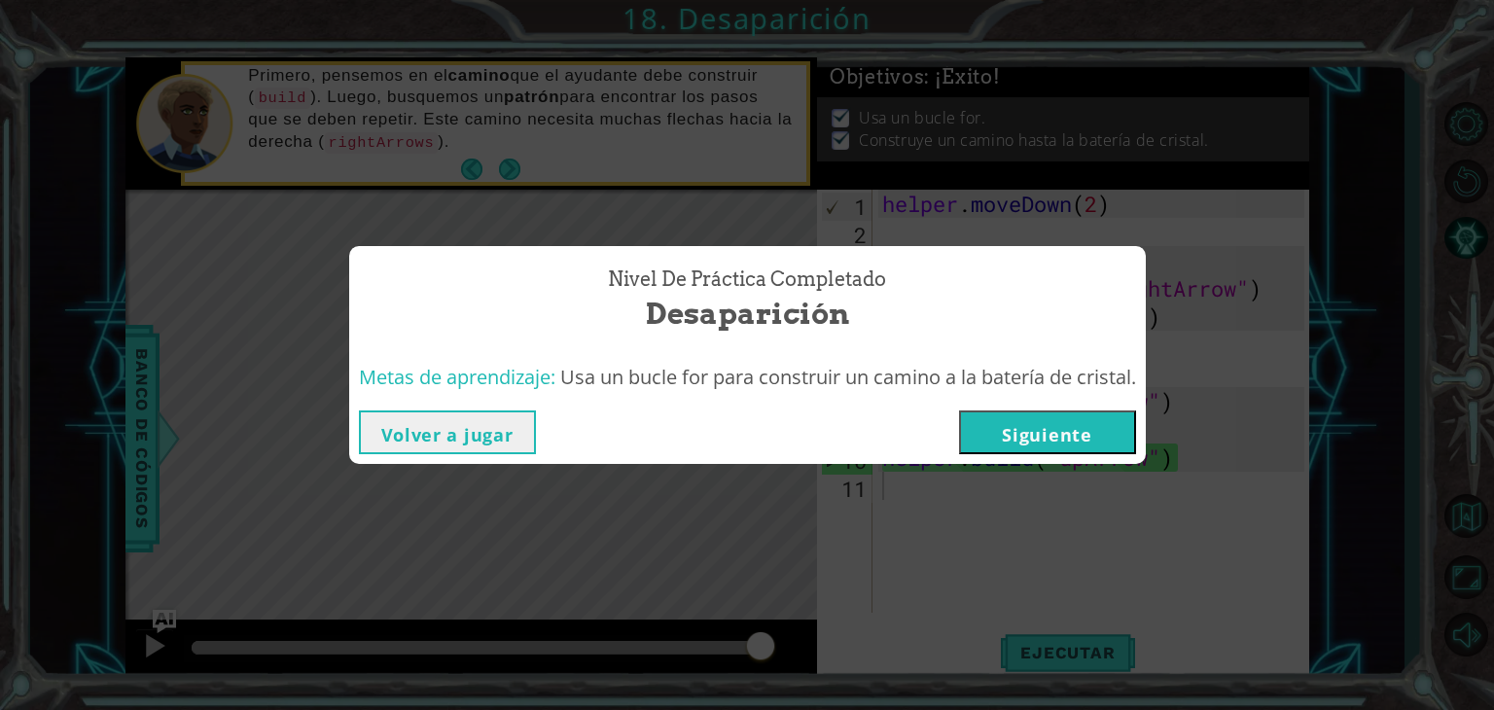
click at [1027, 432] on button "Siguiente" at bounding box center [1047, 432] width 177 height 44
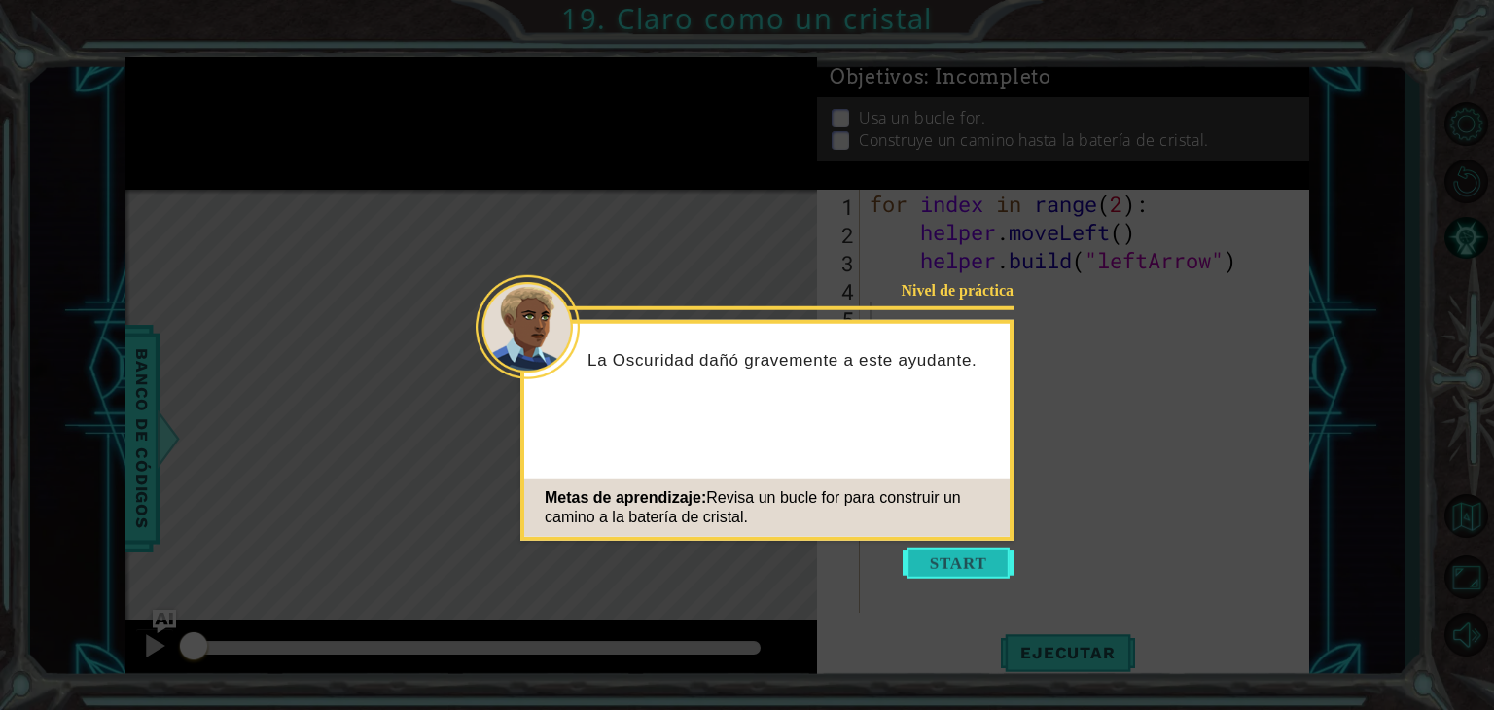
click at [940, 561] on button "Start" at bounding box center [958, 563] width 111 height 31
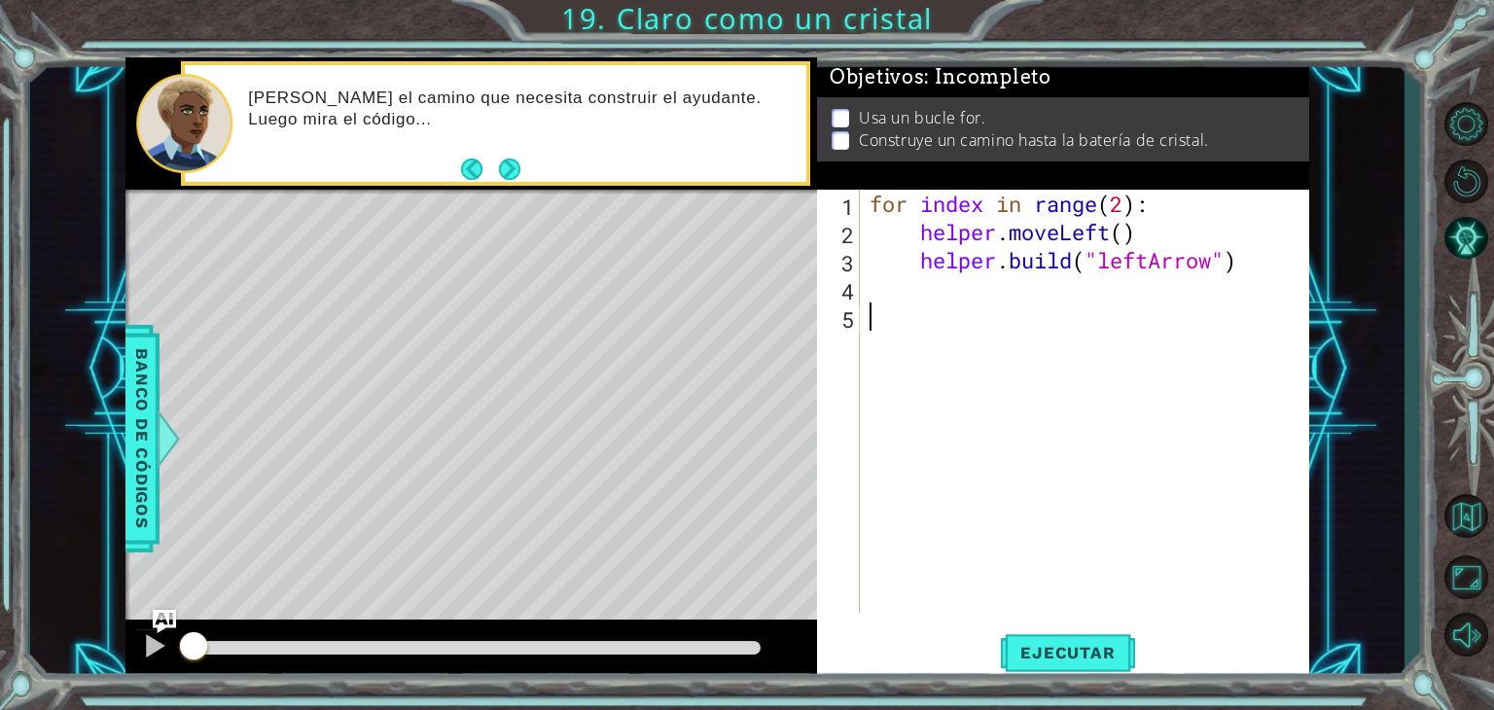
click at [1129, 204] on div "for index in range ( 2 ) : helper . moveLeft ( ) helper . build ( "leftArrow" )" at bounding box center [1090, 429] width 448 height 479
type textarea "for index in range(4):"
click at [1081, 646] on span "Ejecutar" at bounding box center [1067, 652] width 133 height 19
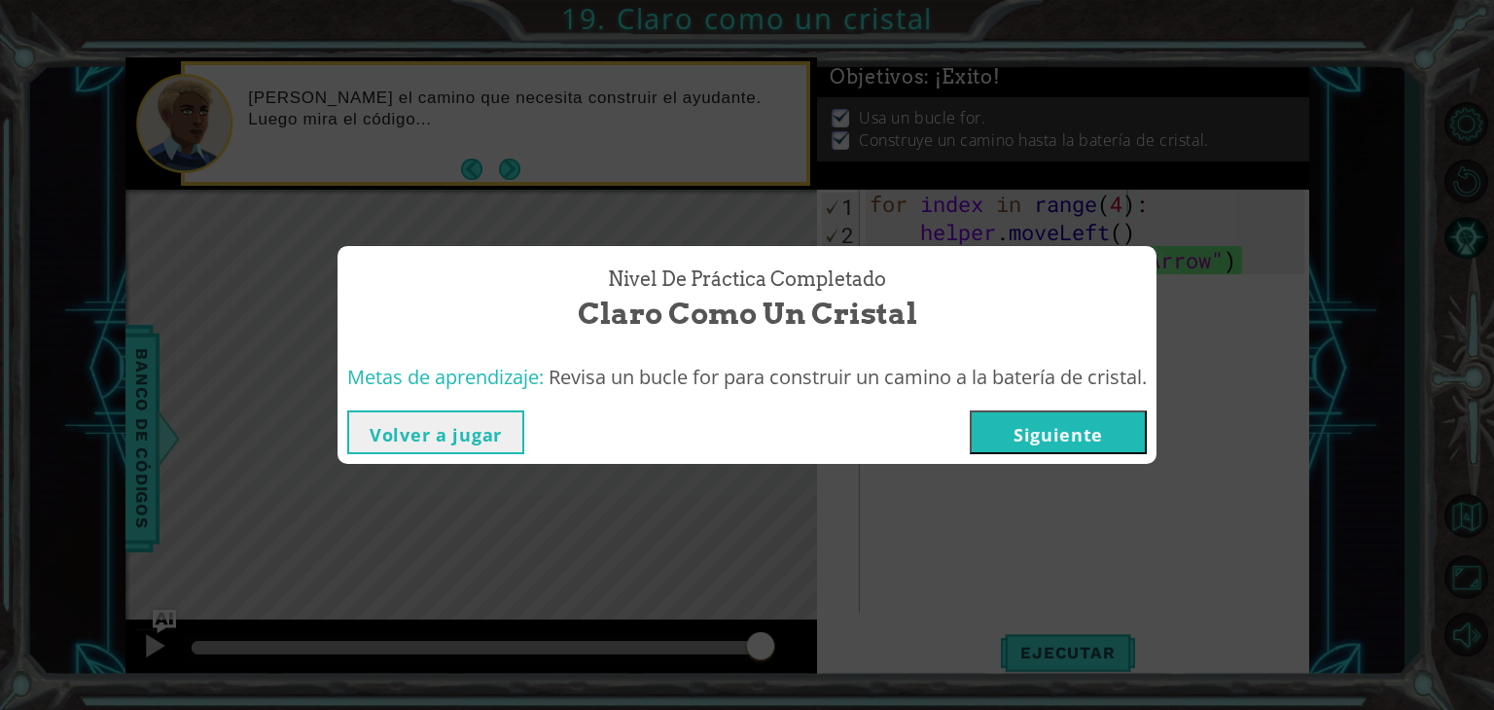
click at [726, 565] on div "Nivel de práctica Completado Claro como un cristal Metas de aprendizaje: Revisa…" at bounding box center [747, 355] width 1494 height 710
click at [984, 444] on button "Siguiente" at bounding box center [1058, 432] width 177 height 44
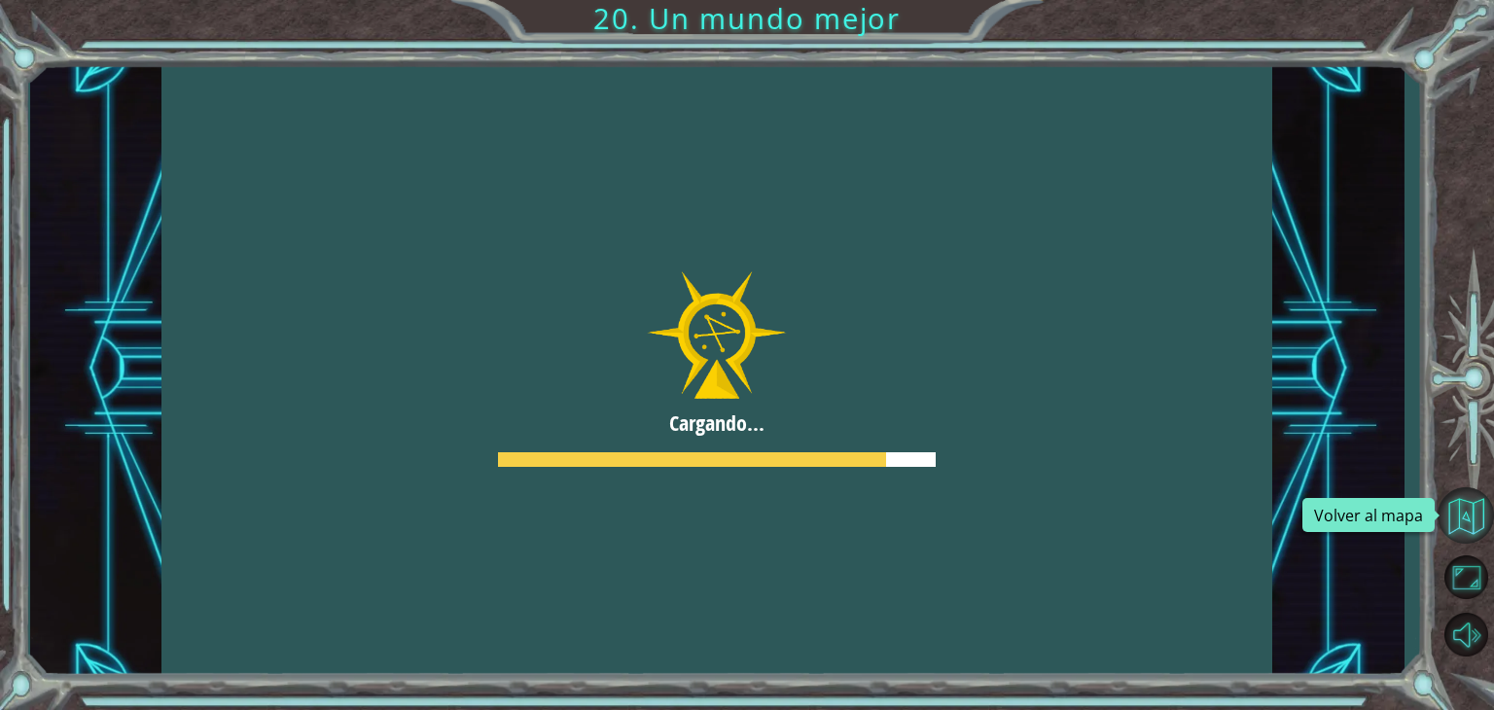
click at [1454, 527] on button "Volver al mapa" at bounding box center [1465, 515] width 56 height 56
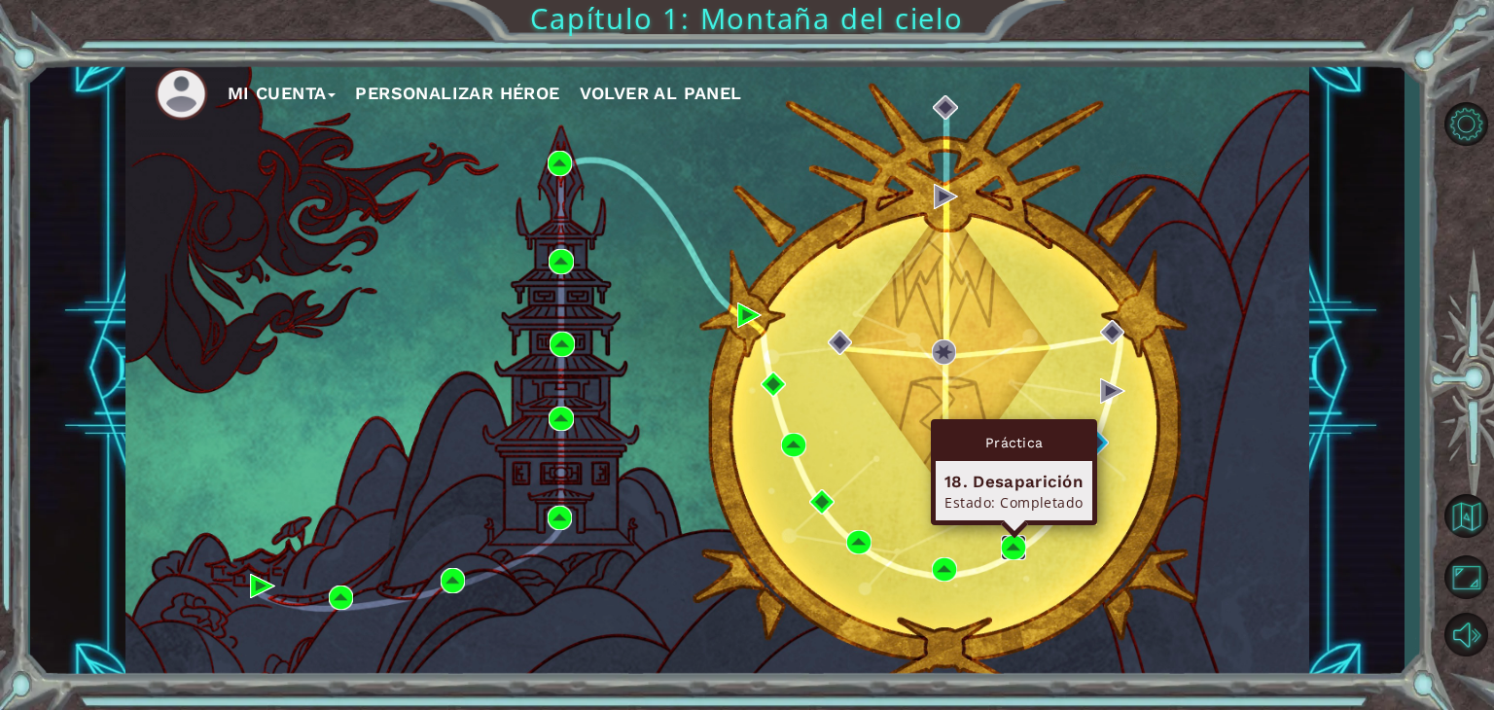
click at [1010, 544] on img at bounding box center [1013, 547] width 25 height 25
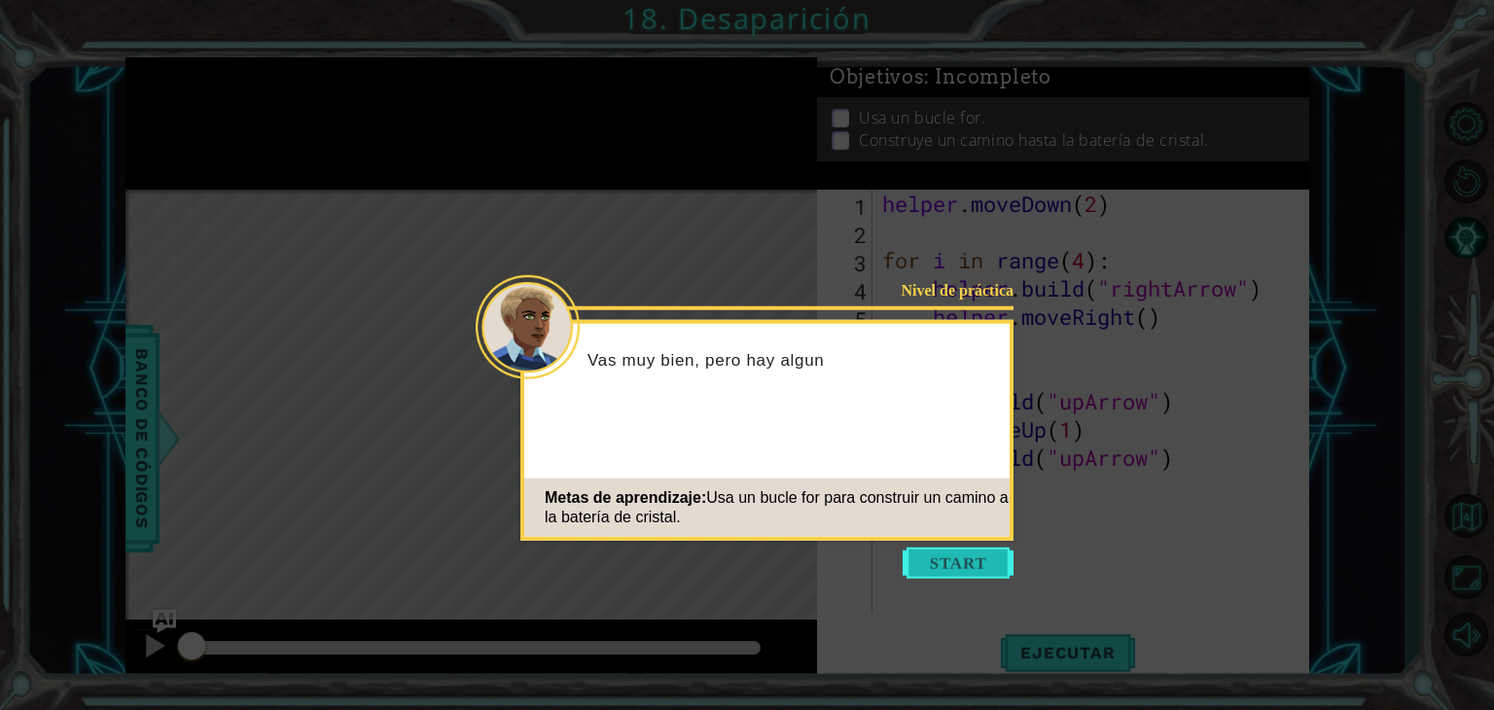
click at [959, 553] on button "Start" at bounding box center [958, 563] width 111 height 31
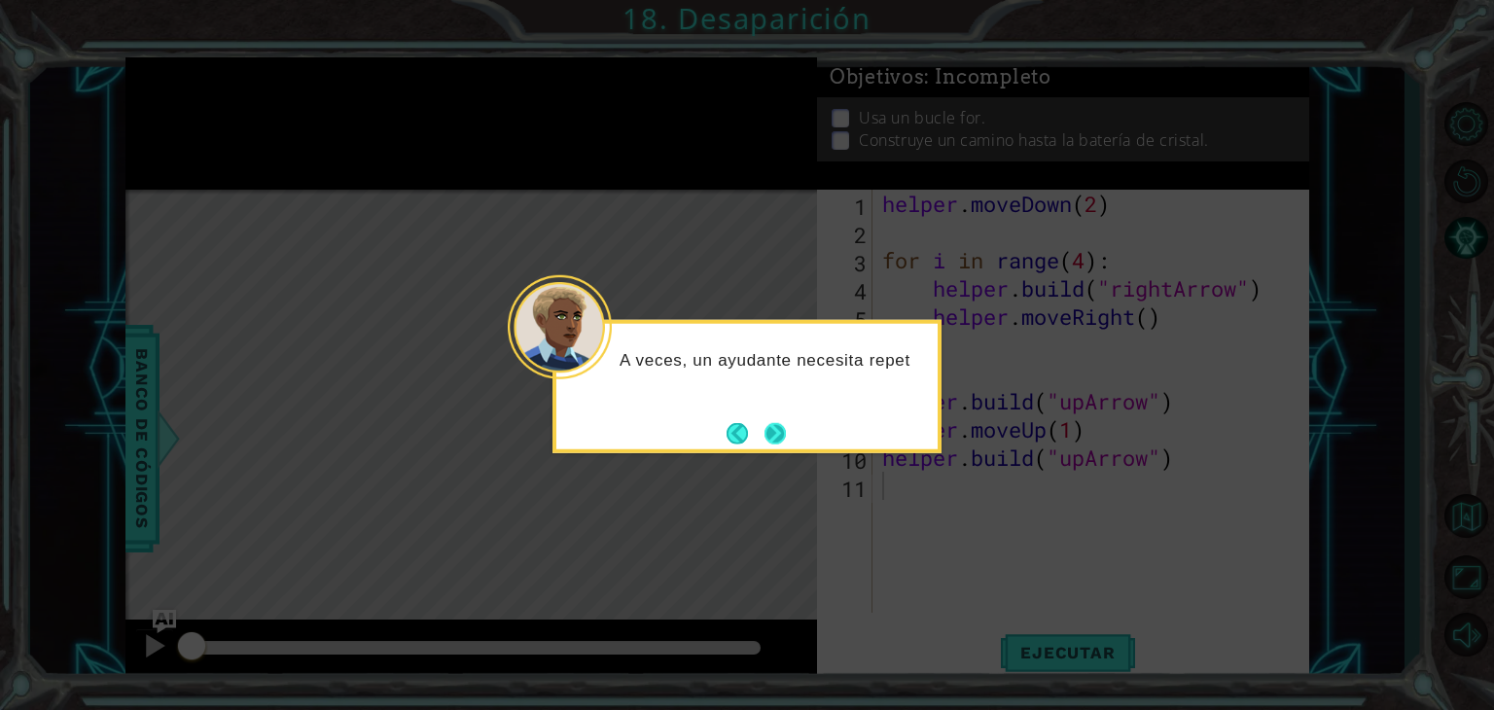
click at [772, 431] on button "Next" at bounding box center [774, 432] width 21 height 21
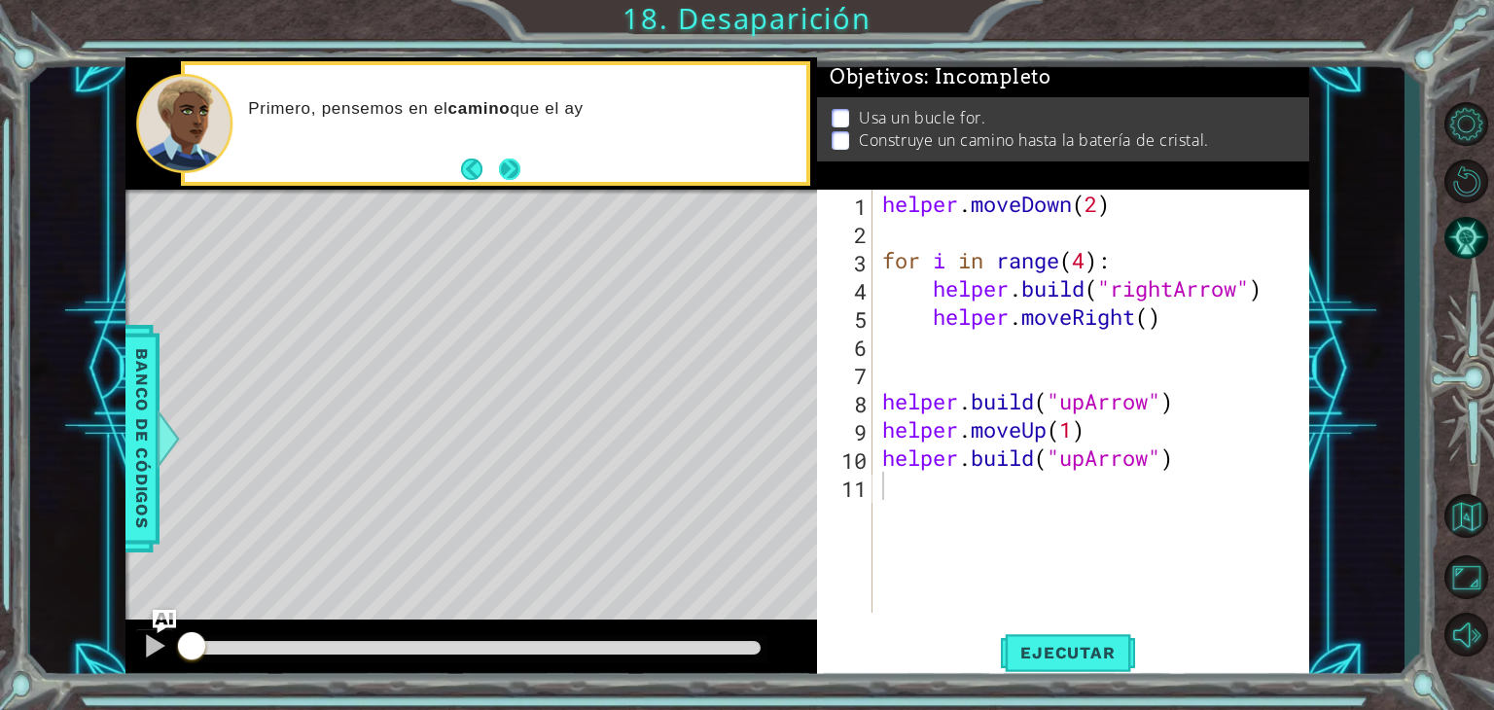
click at [510, 176] on button "Next" at bounding box center [509, 168] width 21 height 21
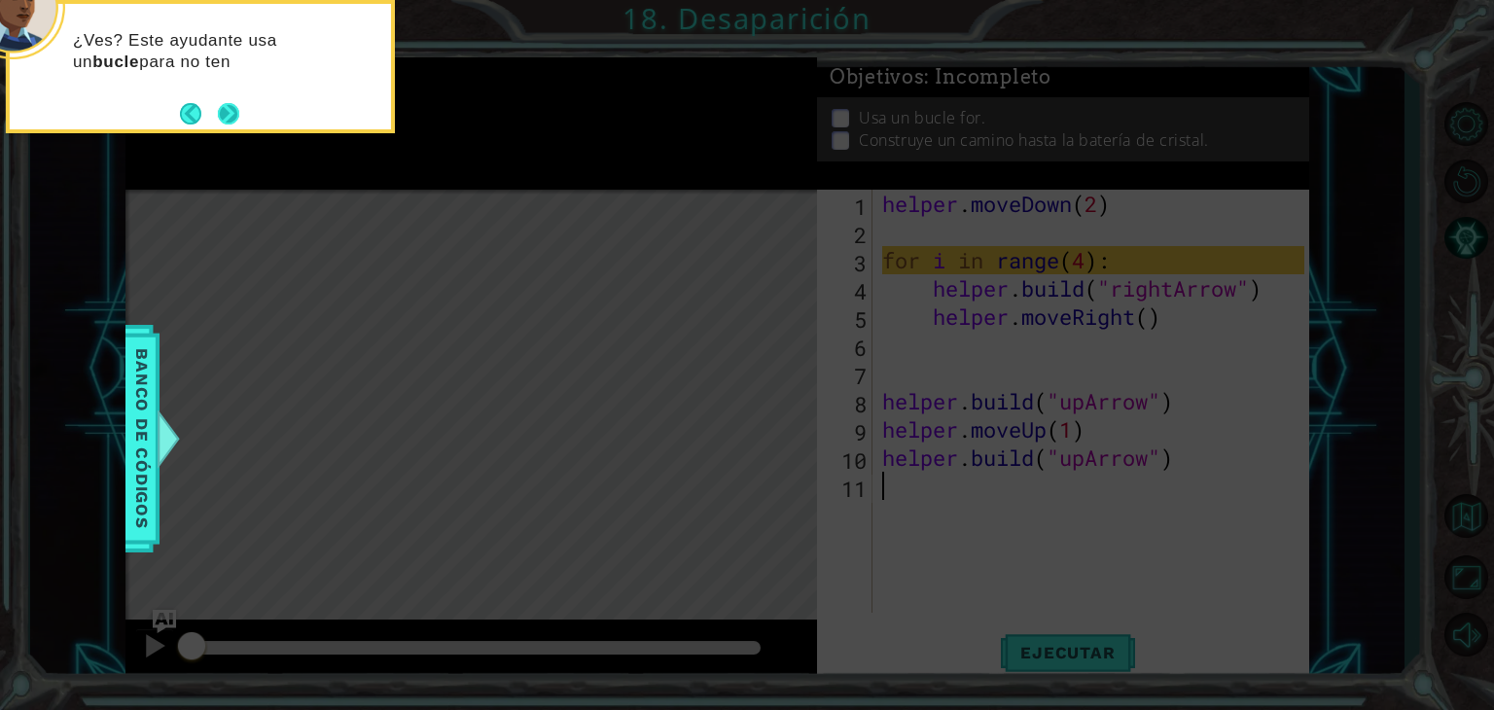
click at [227, 123] on button "Next" at bounding box center [228, 113] width 21 height 21
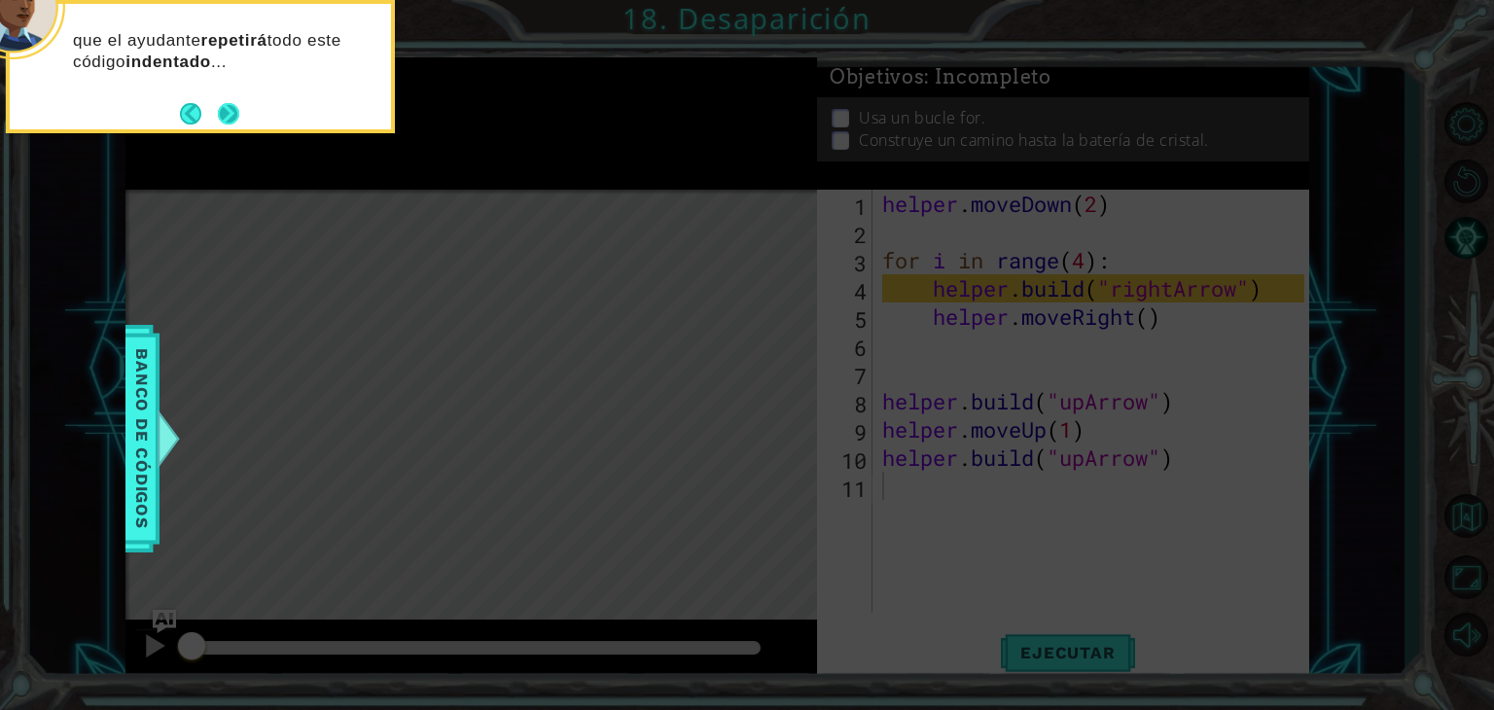
click at [226, 122] on button "Next" at bounding box center [228, 113] width 21 height 21
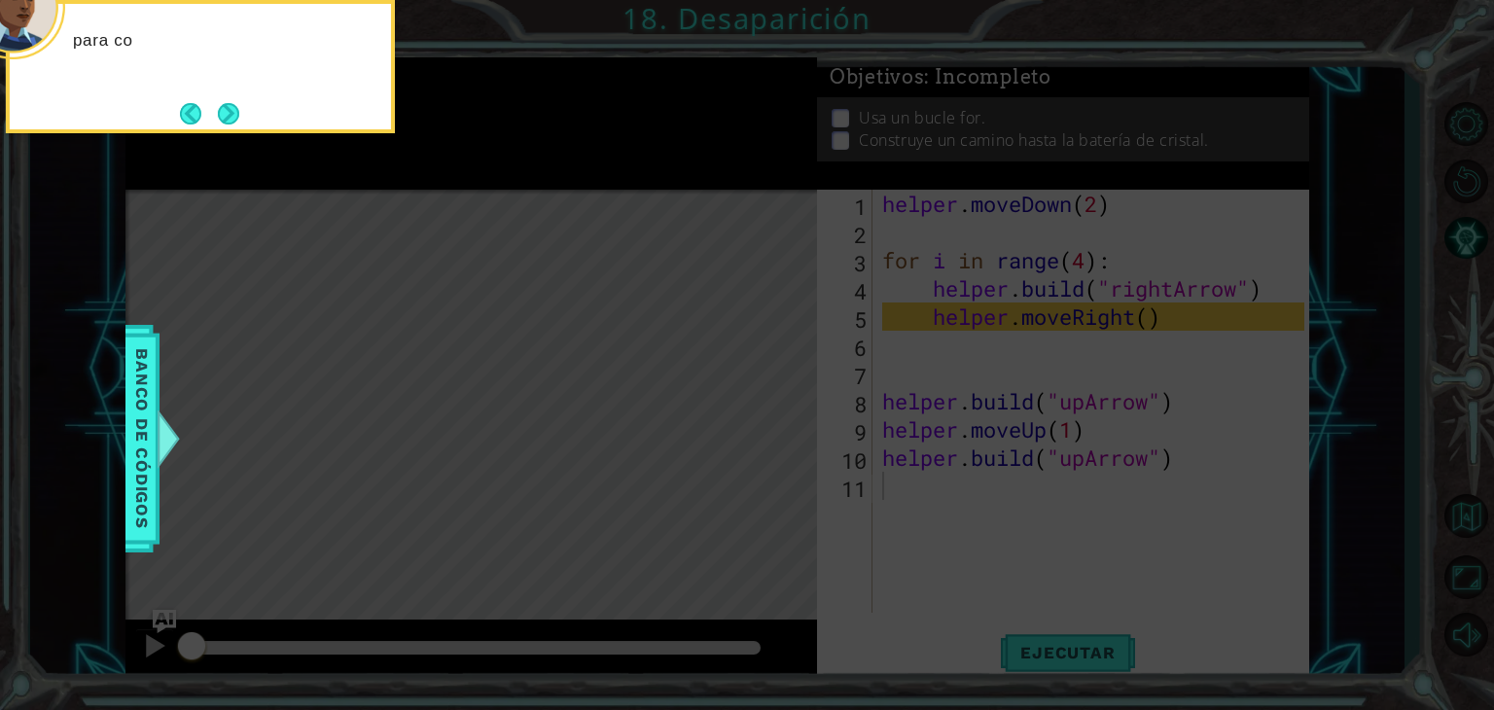
click at [226, 122] on button "Next" at bounding box center [228, 113] width 21 height 21
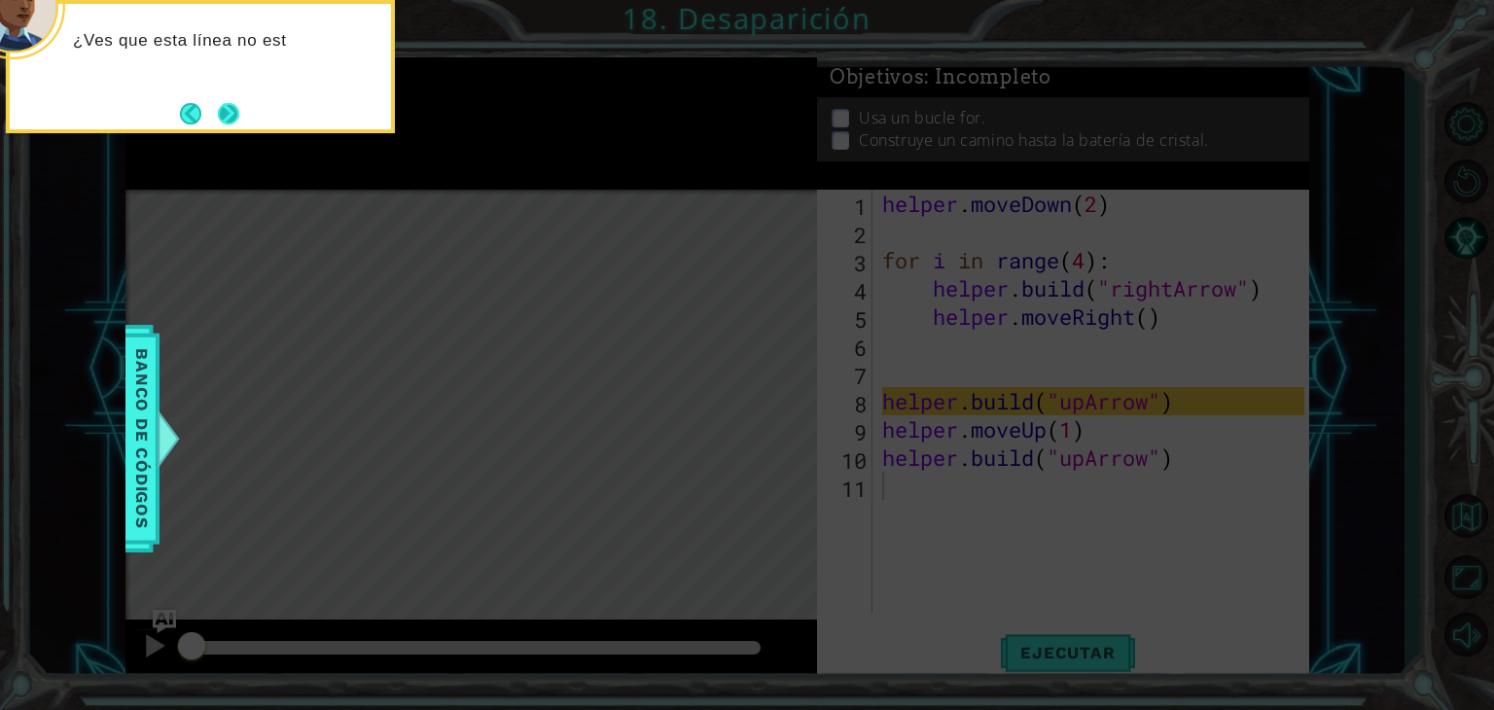
click at [221, 110] on button "Next" at bounding box center [228, 113] width 21 height 21
